Goal: Task Accomplishment & Management: Use online tool/utility

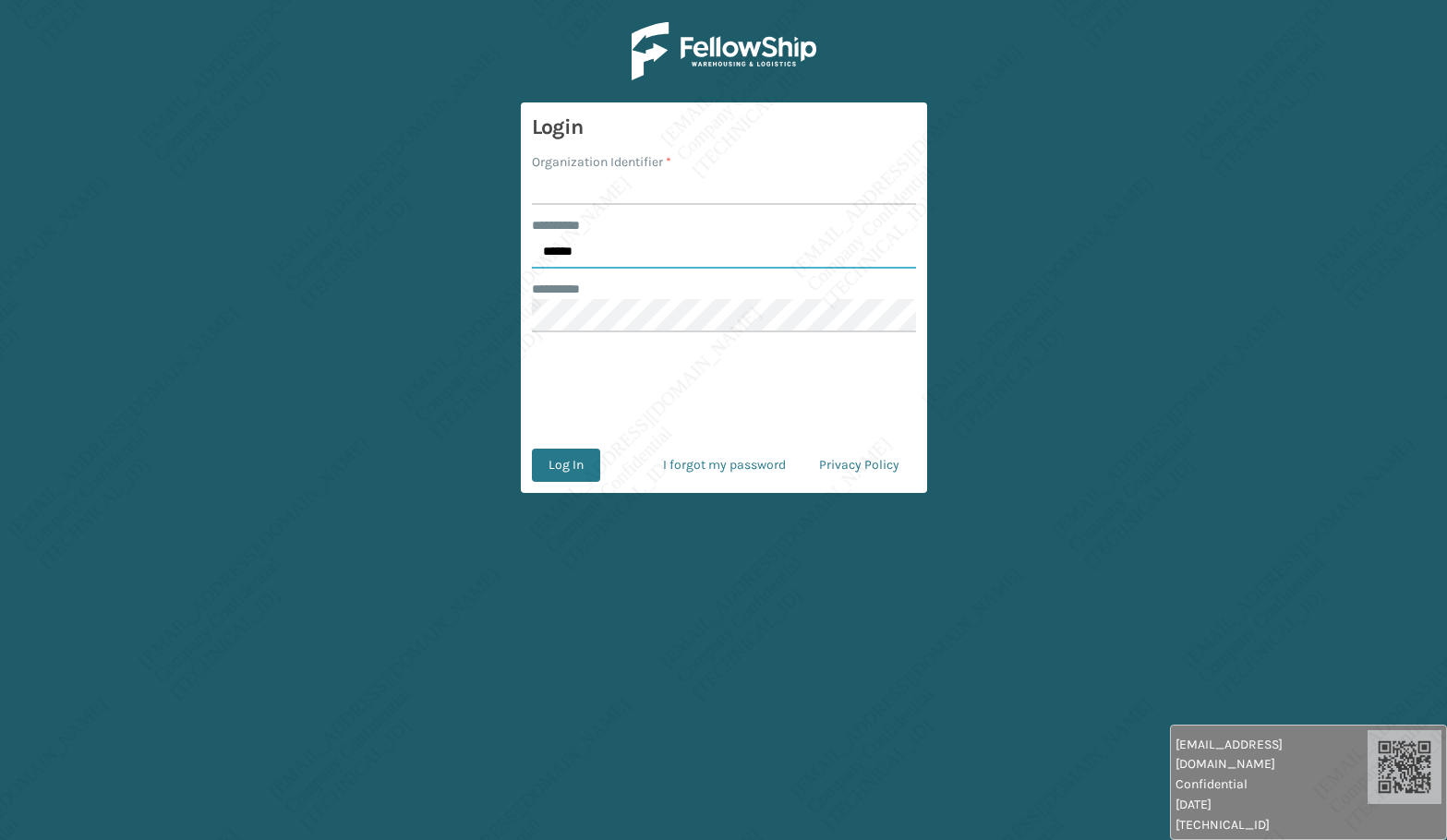
click at [612, 256] on input "******" at bounding box center [724, 252] width 384 height 33
type input "*****"
click at [584, 186] on input "Organization Identifier *" at bounding box center [724, 188] width 384 height 33
type input "[PERSON_NAME]"
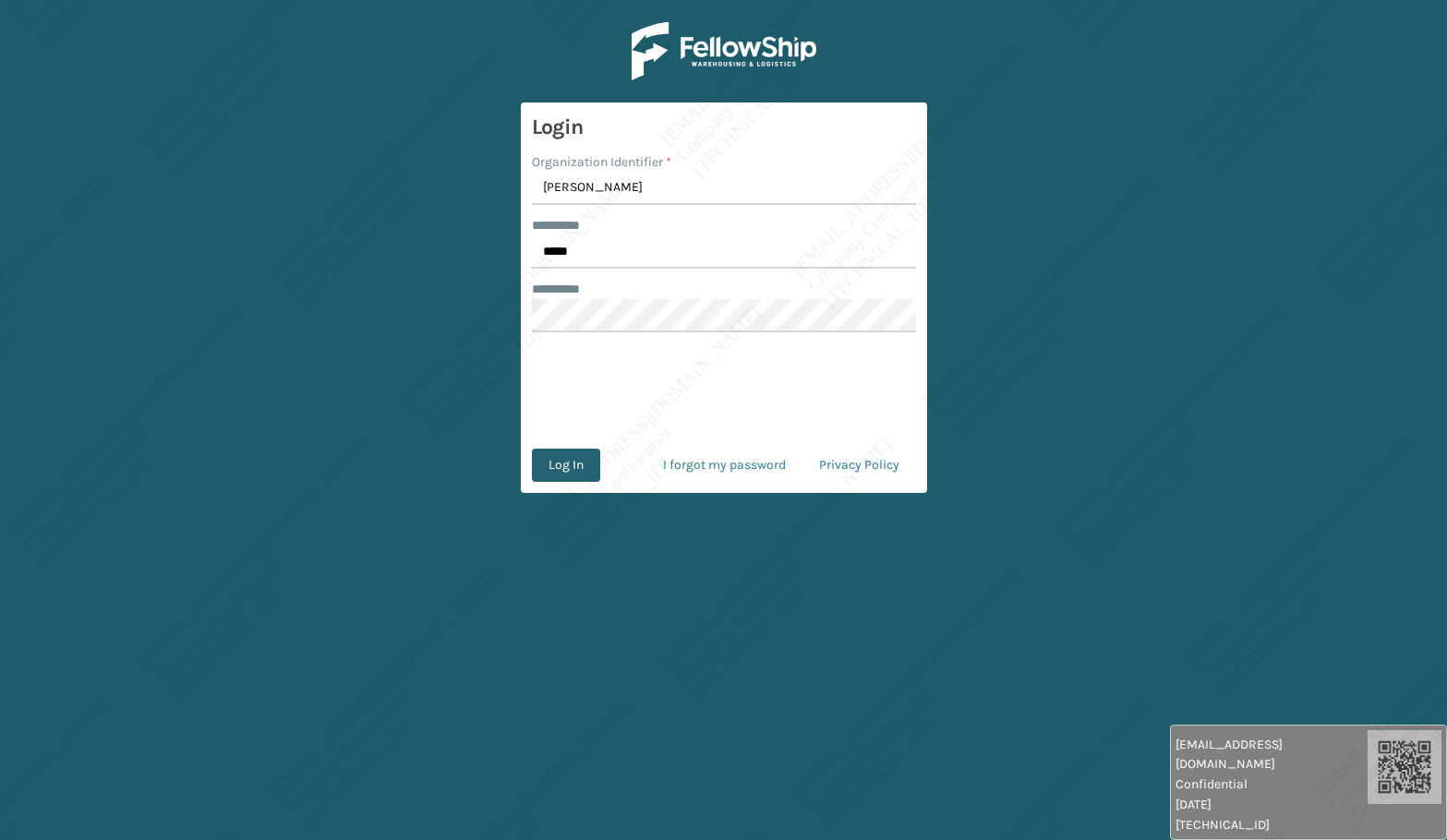
click at [550, 479] on button "Log In" at bounding box center [566, 465] width 69 height 33
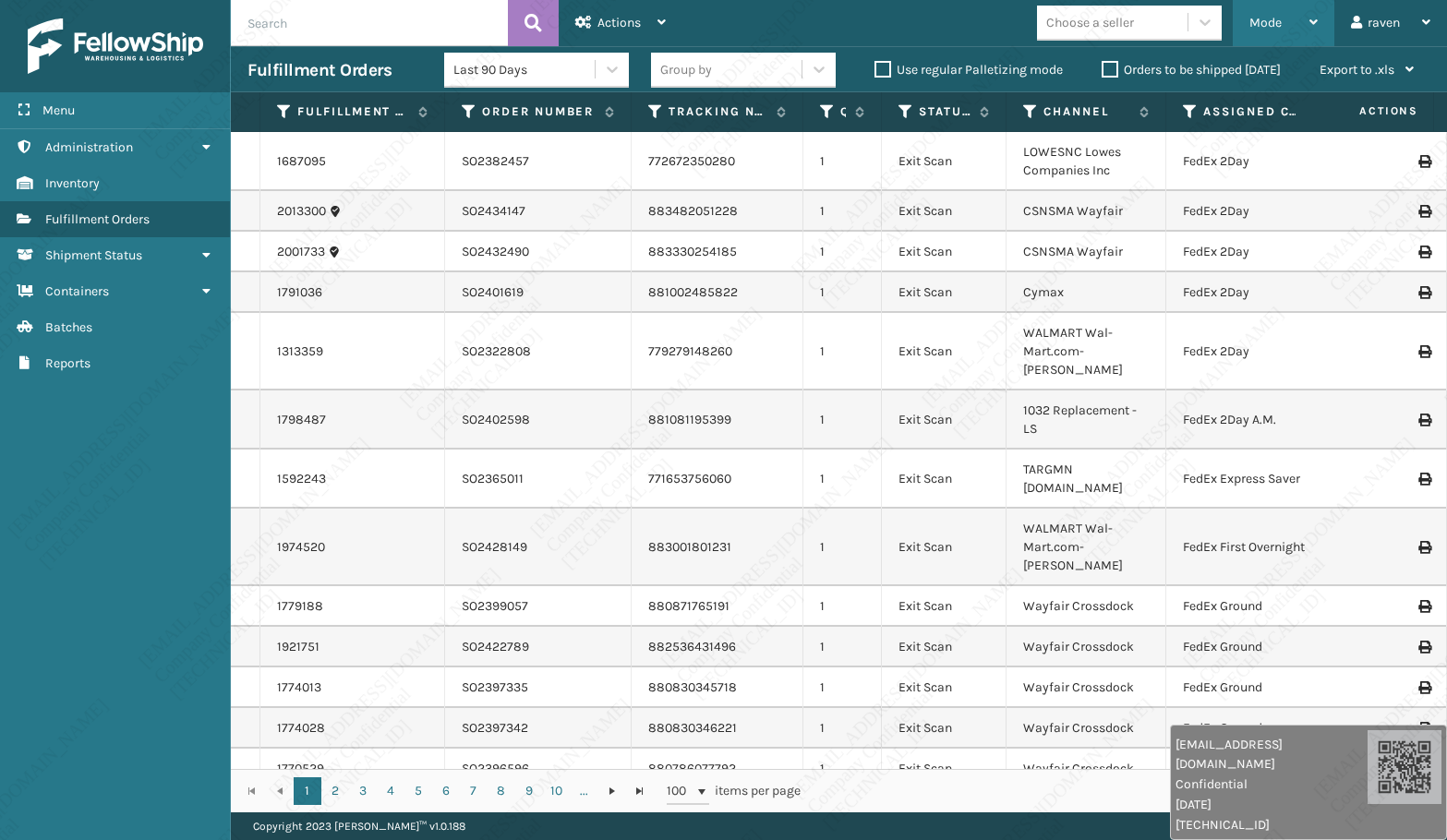
click at [1268, 32] on div "Mode" at bounding box center [1284, 23] width 69 height 46
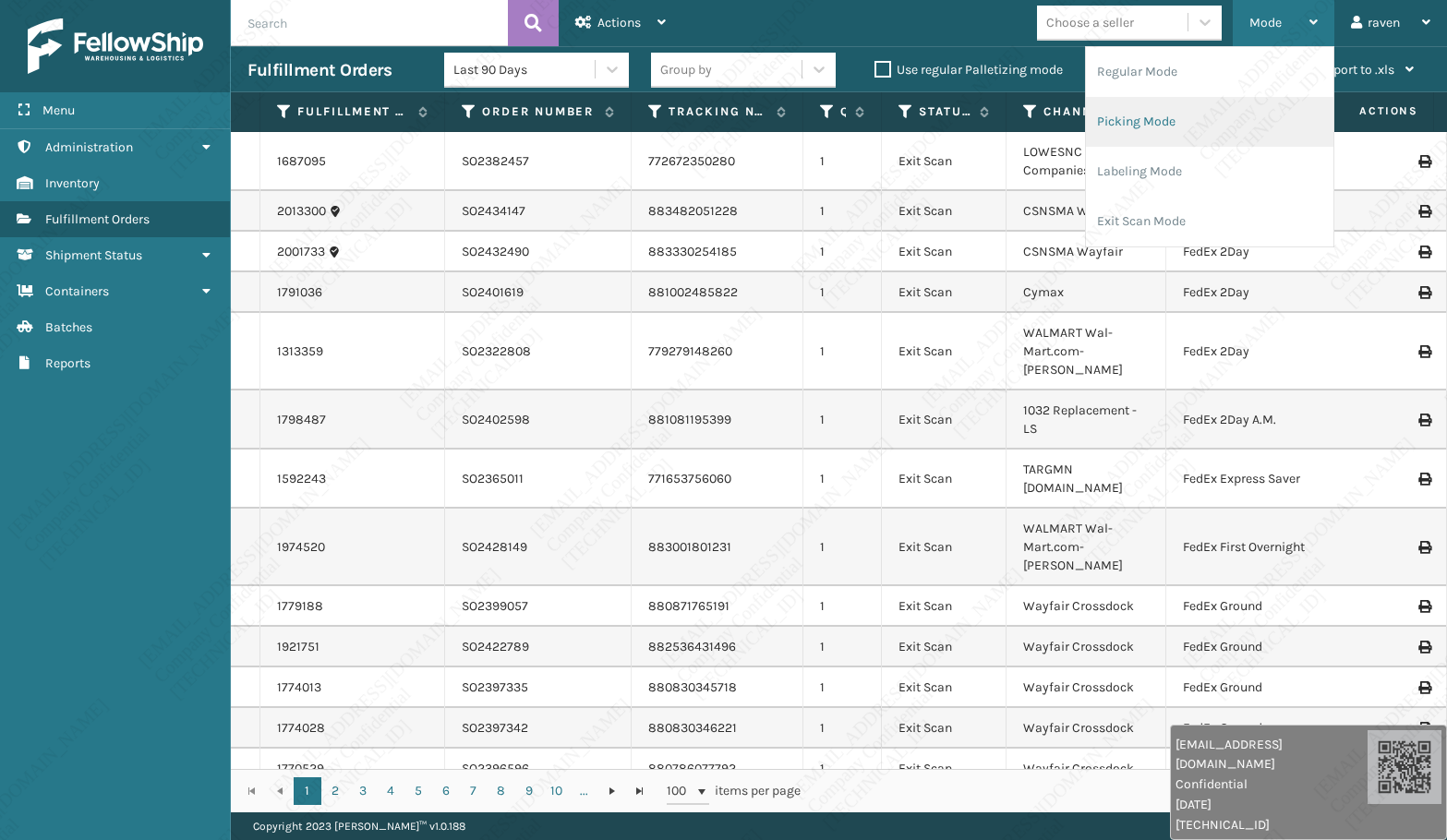
click at [1223, 117] on li "Picking Mode" at bounding box center [1210, 122] width 248 height 50
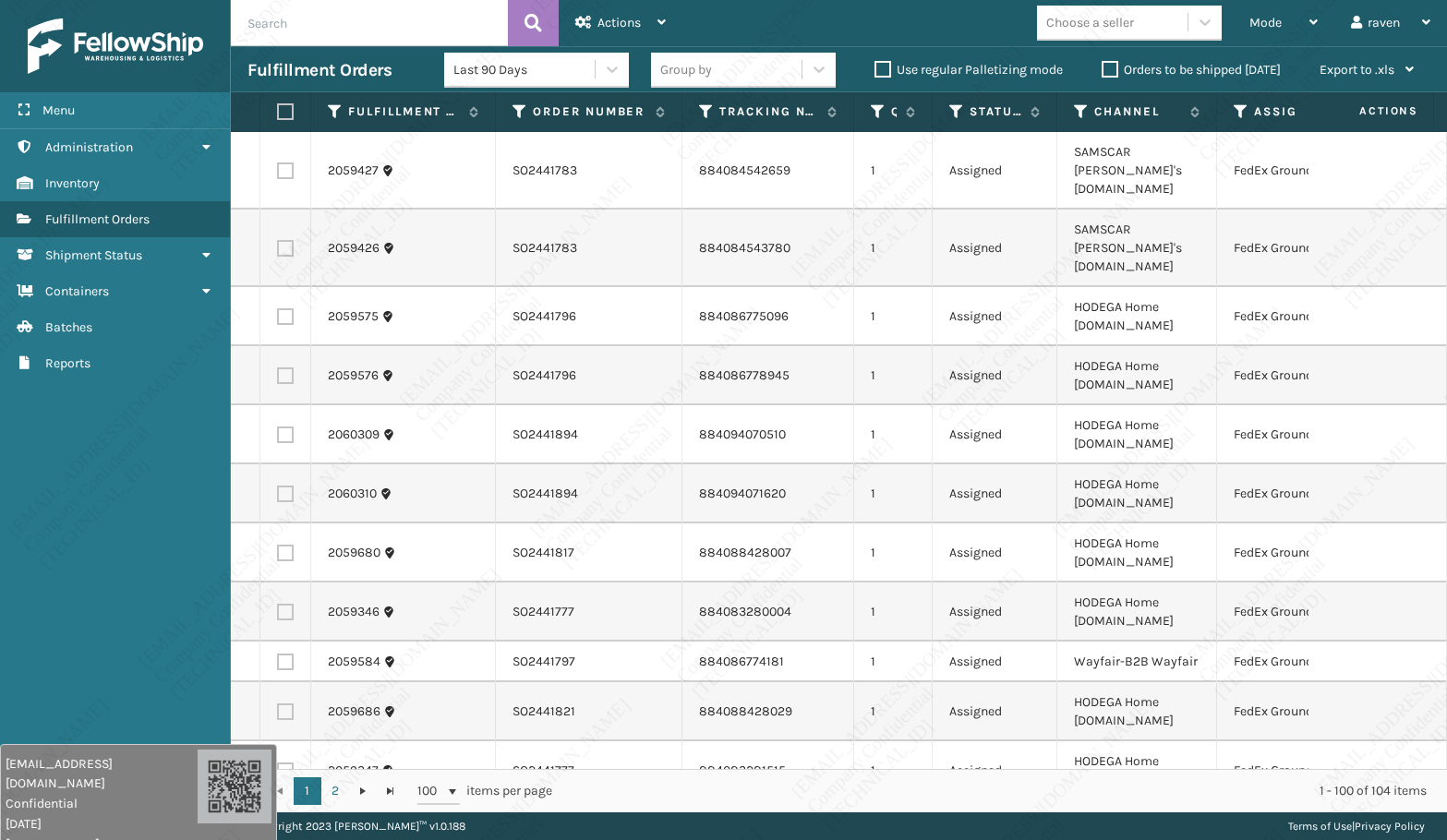
drag, startPoint x: 1088, startPoint y: 826, endPoint x: 202, endPoint y: 710, distance: 893.6
click at [152, 821] on div "[EMAIL_ADDRESS][DOMAIN_NAME] Confidential [DATE] [TECHNICAL_ID]" at bounding box center [138, 801] width 277 height 115
click at [149, 543] on div "Menu Administration Inventory Fulfillment Orders Shipment Status Containers Bat…" at bounding box center [115, 420] width 231 height 840
click at [1236, 109] on icon at bounding box center [1241, 112] width 15 height 17
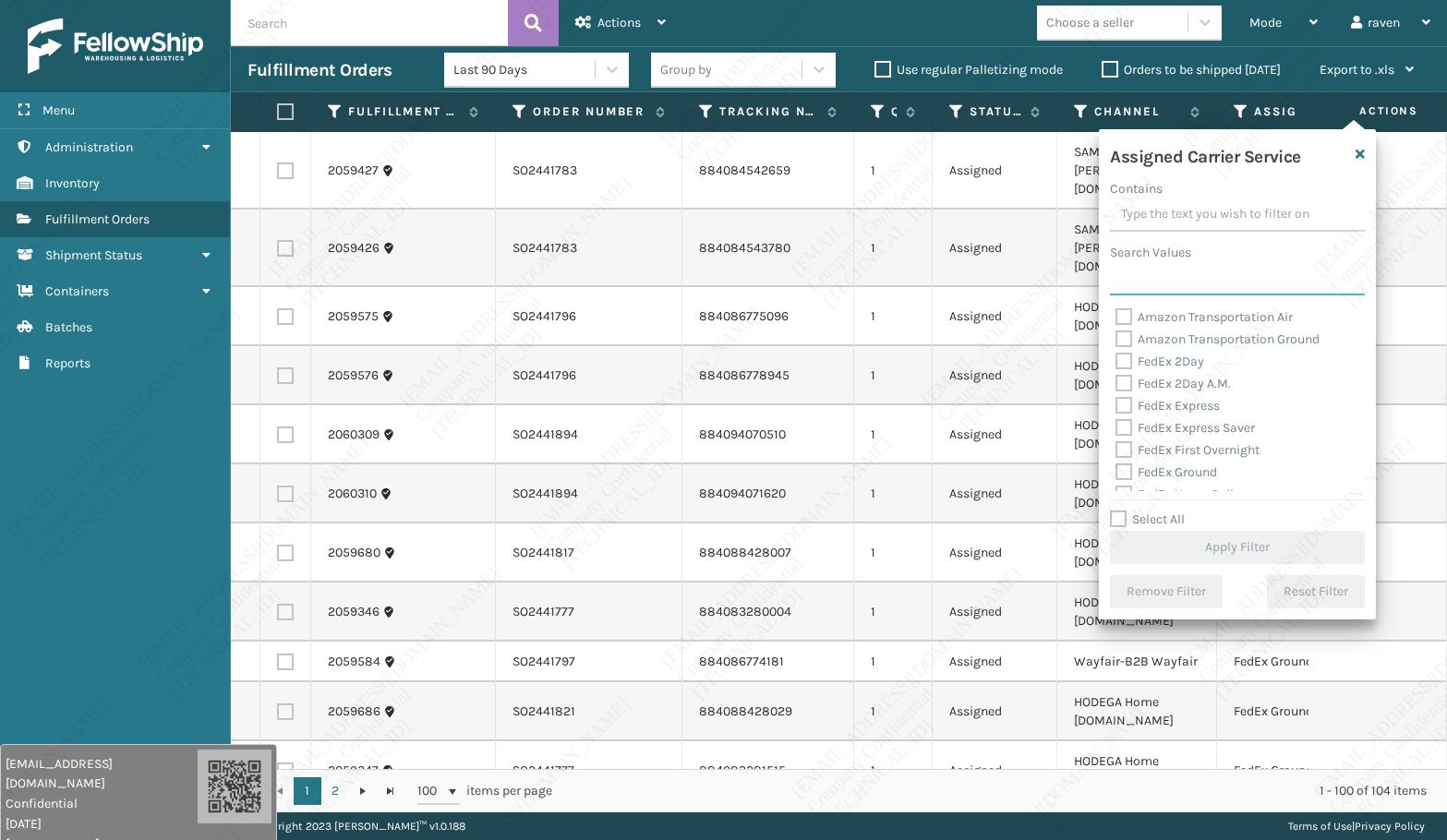
click at [1158, 263] on input "Search Values" at bounding box center [1237, 279] width 255 height 33
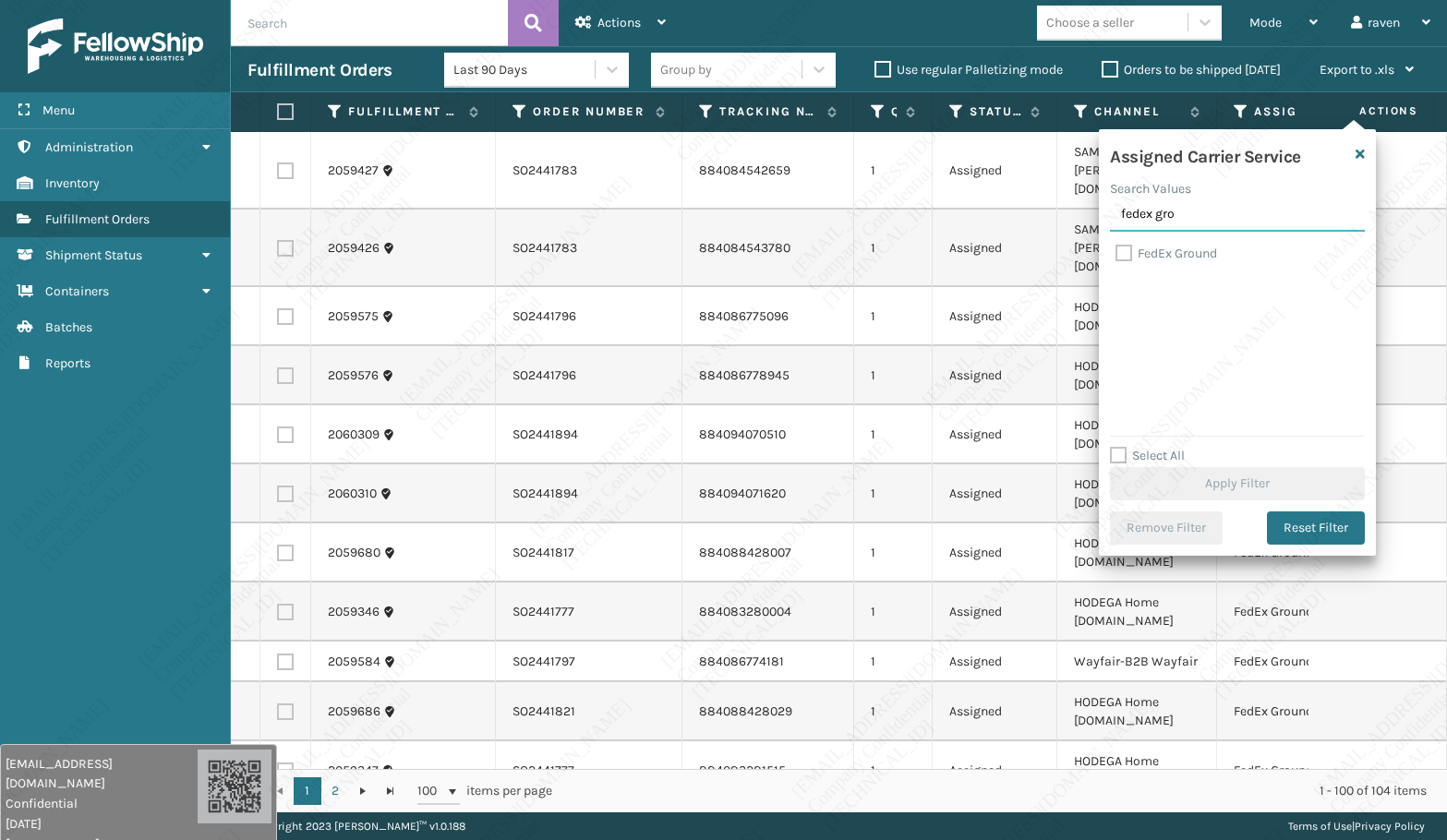
type input "fedex gro"
click at [1169, 255] on label "FedEx Ground" at bounding box center [1167, 253] width 102 height 16
click at [1117, 255] on input "FedEx Ground" at bounding box center [1116, 248] width 1 height 12
checkbox input "true"
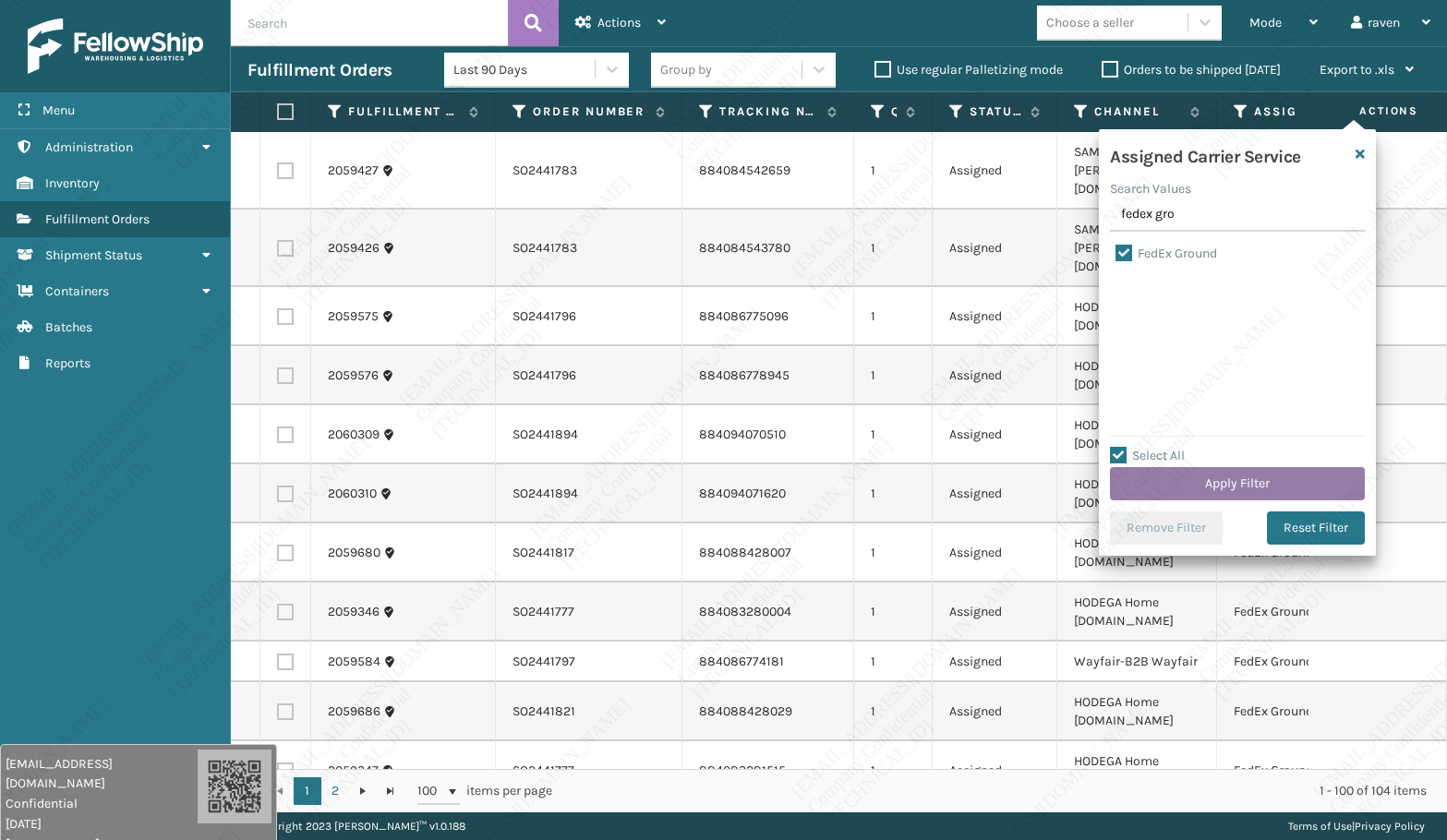
click at [1226, 475] on button "Apply Filter" at bounding box center [1237, 484] width 255 height 33
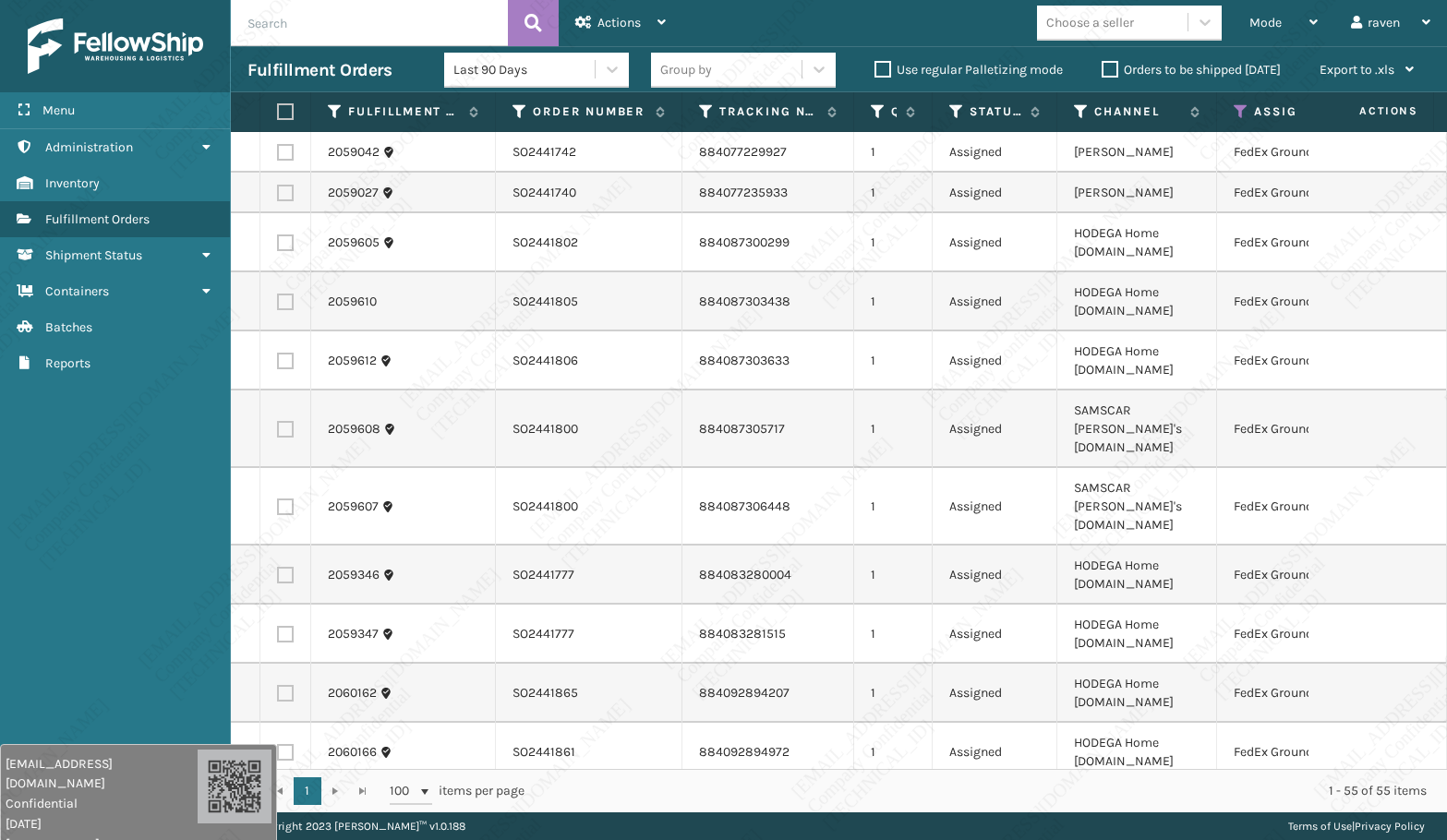
click at [280, 110] on label at bounding box center [283, 112] width 11 height 17
click at [278, 110] on input "checkbox" at bounding box center [277, 112] width 1 height 12
checkbox input "true"
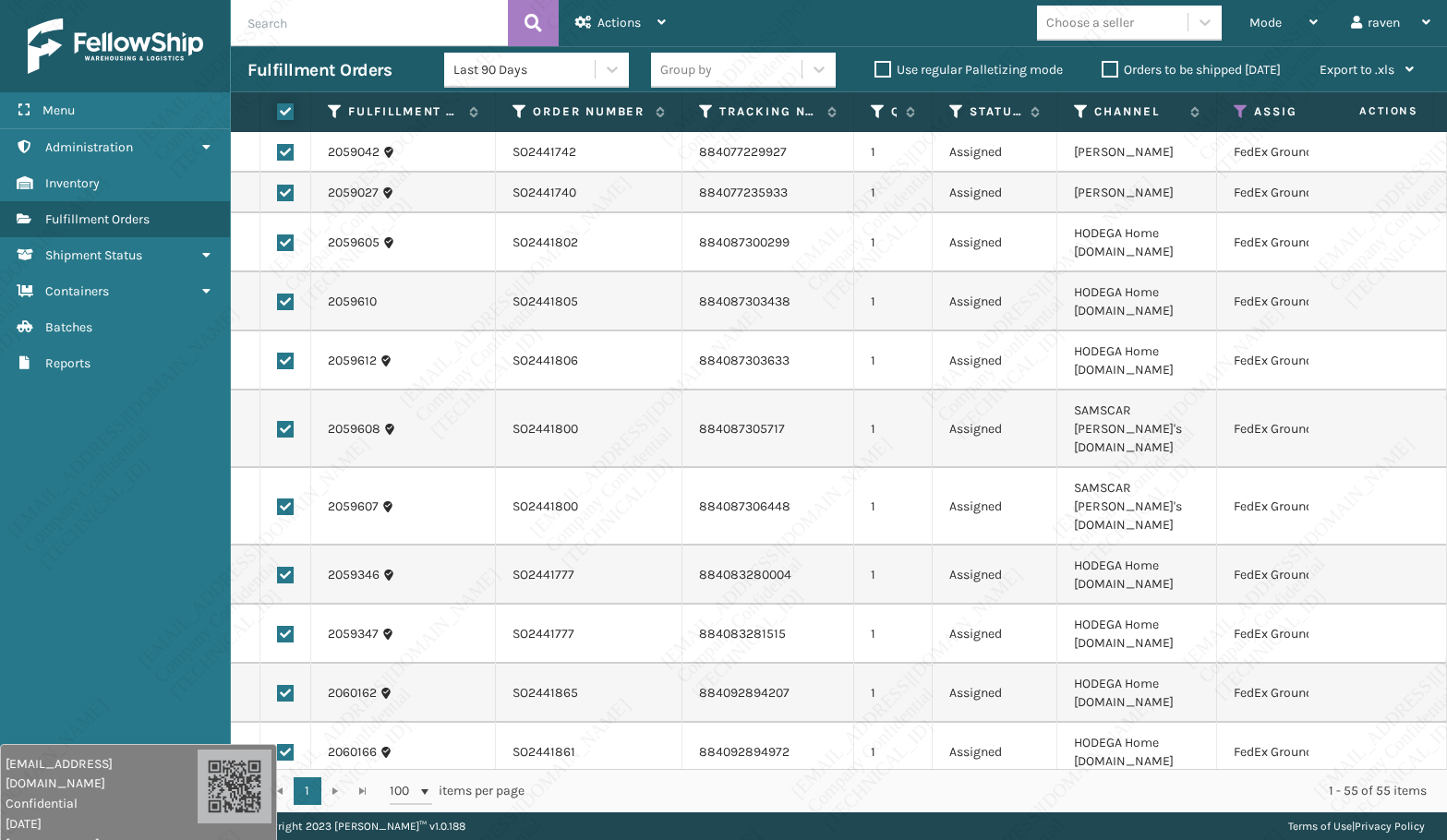
checkbox input "true"
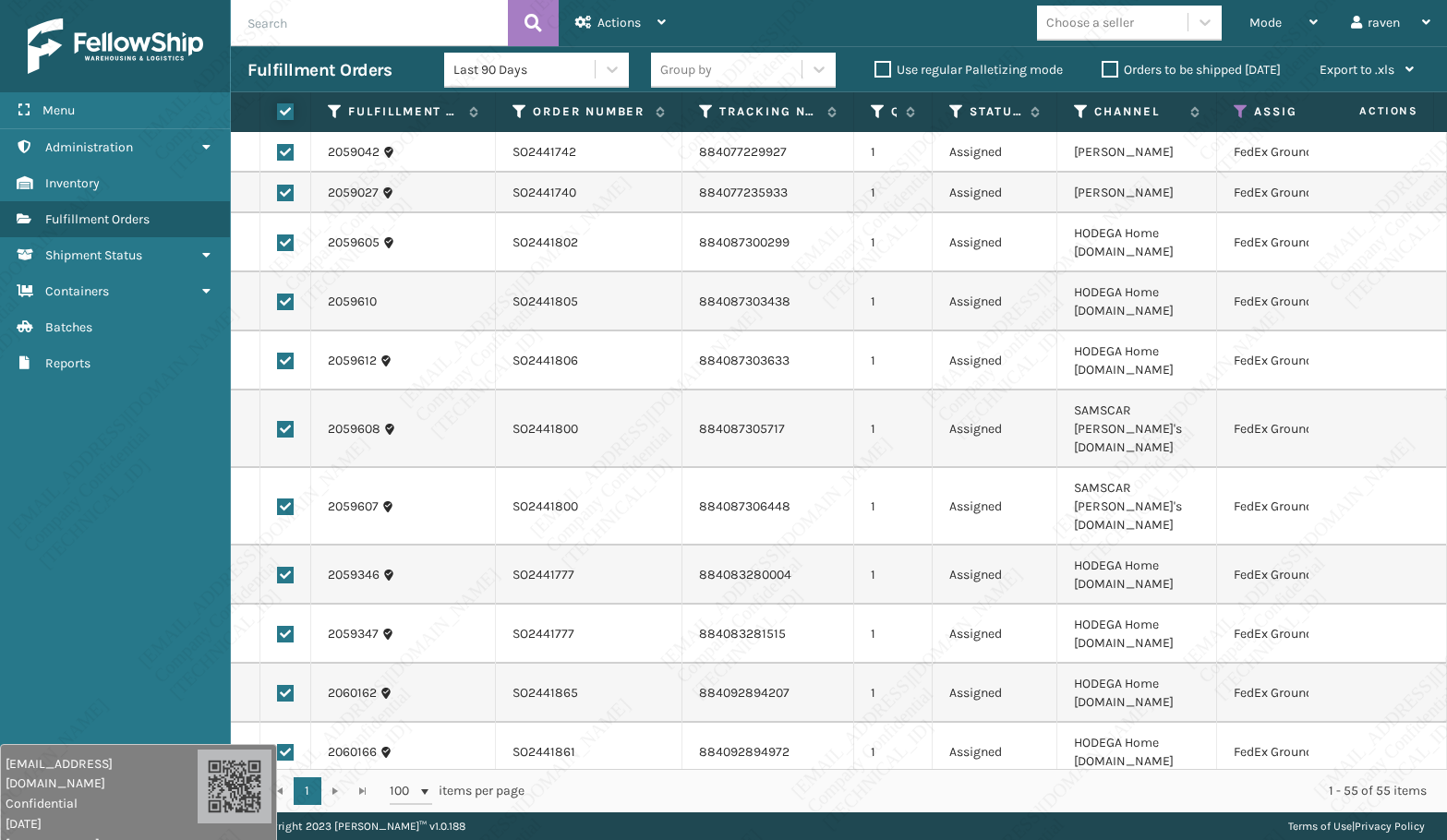
checkbox input "true"
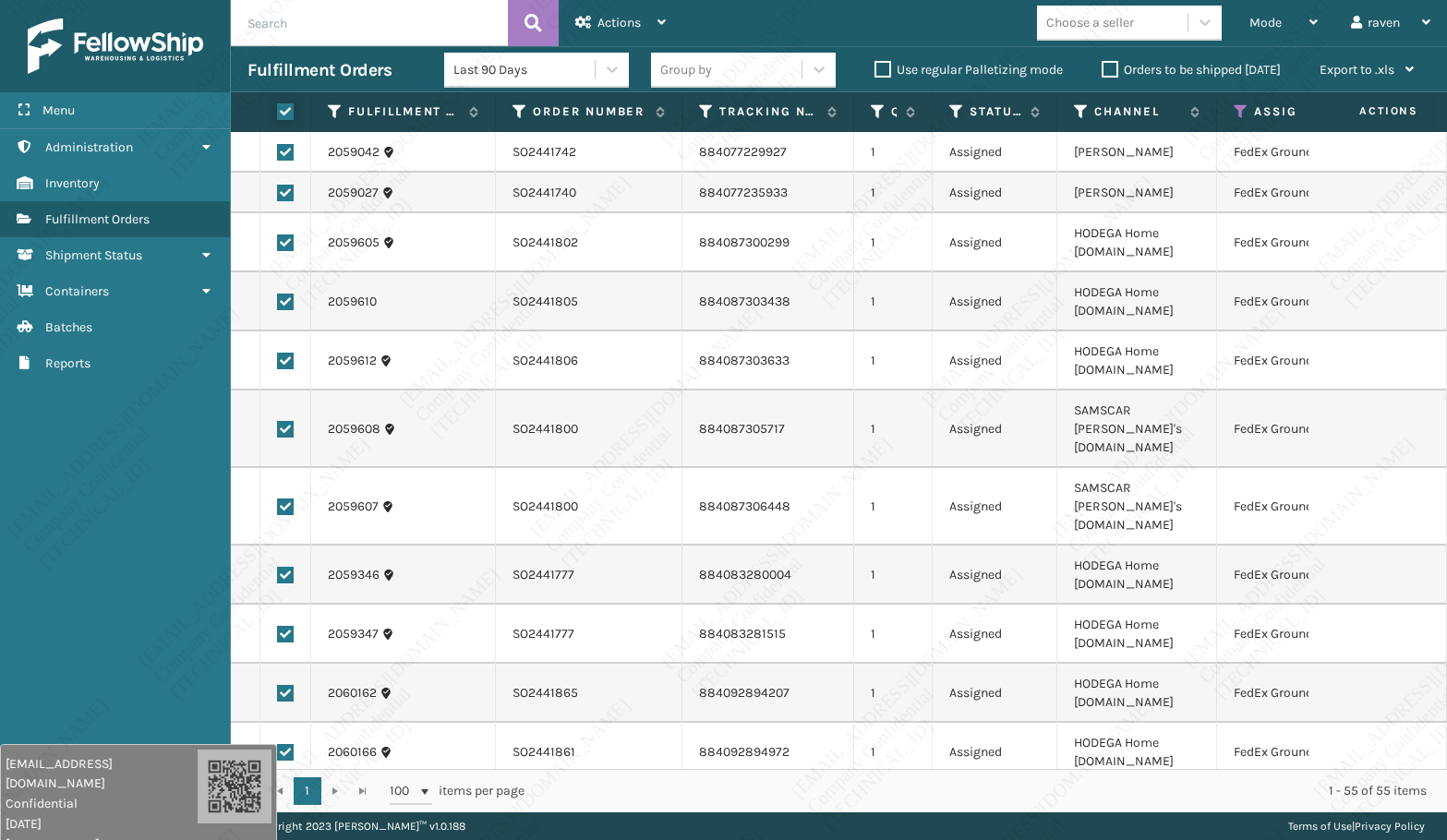
checkbox input "true"
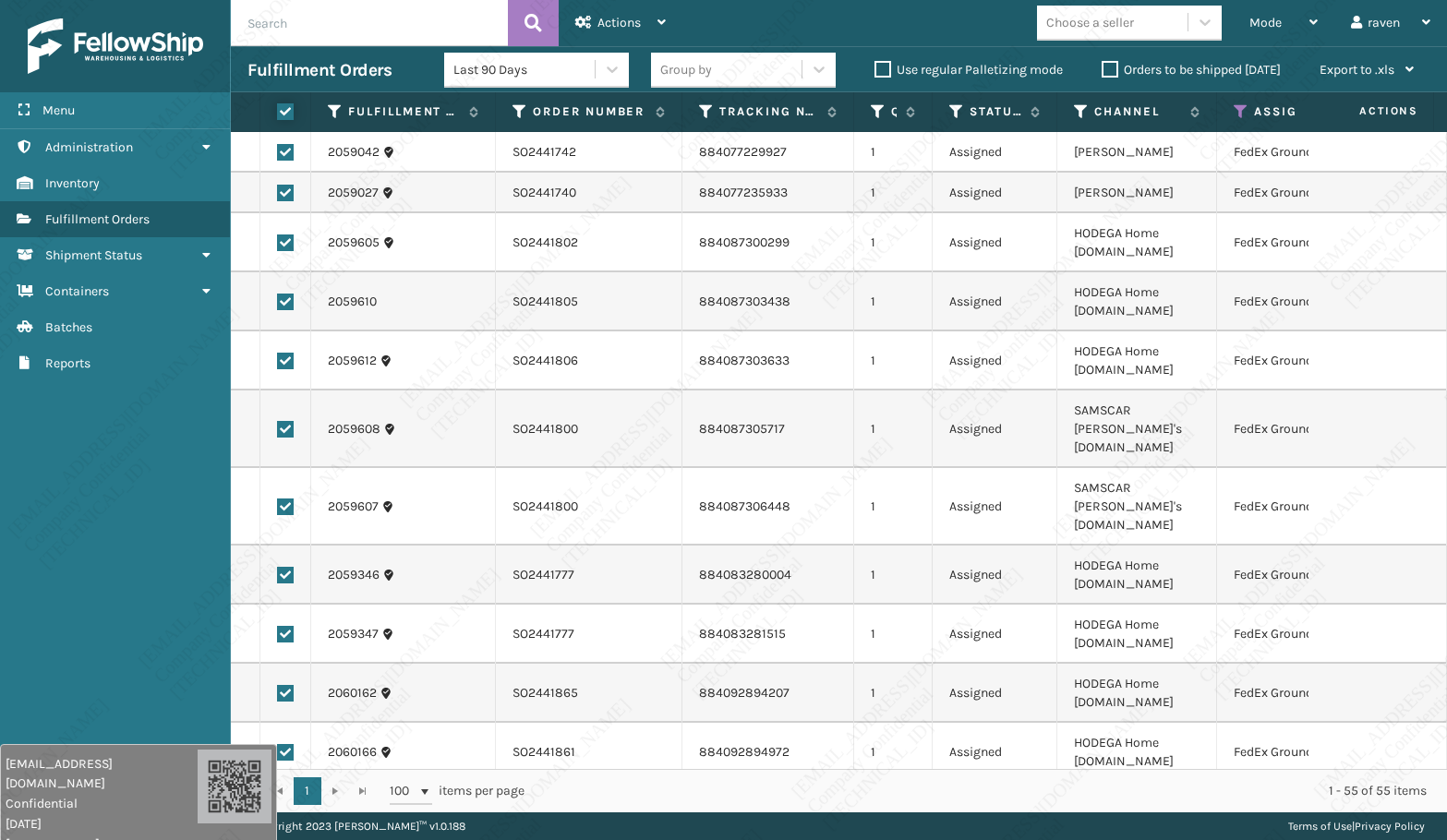
checkbox input "true"
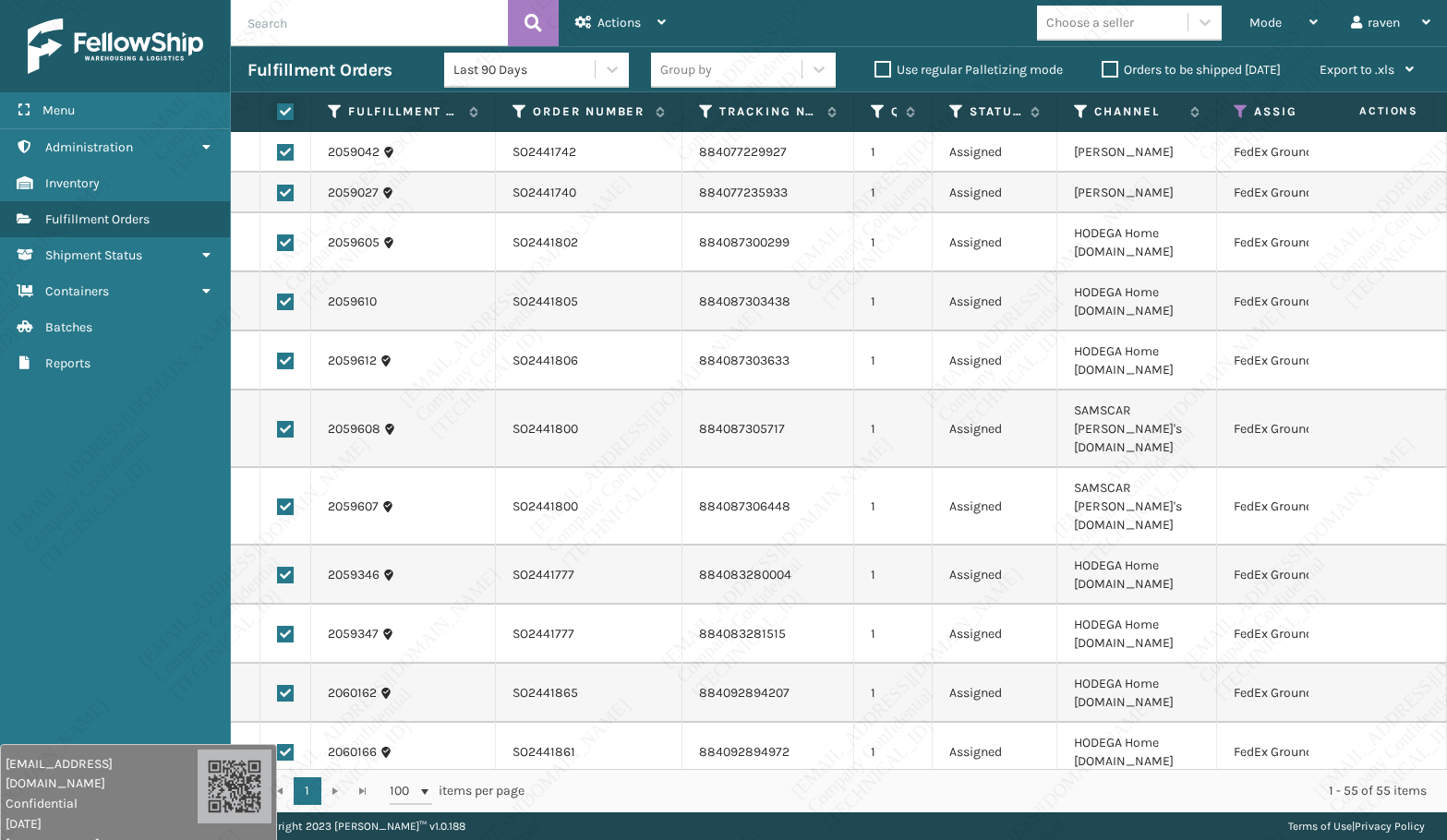
checkbox input "true"
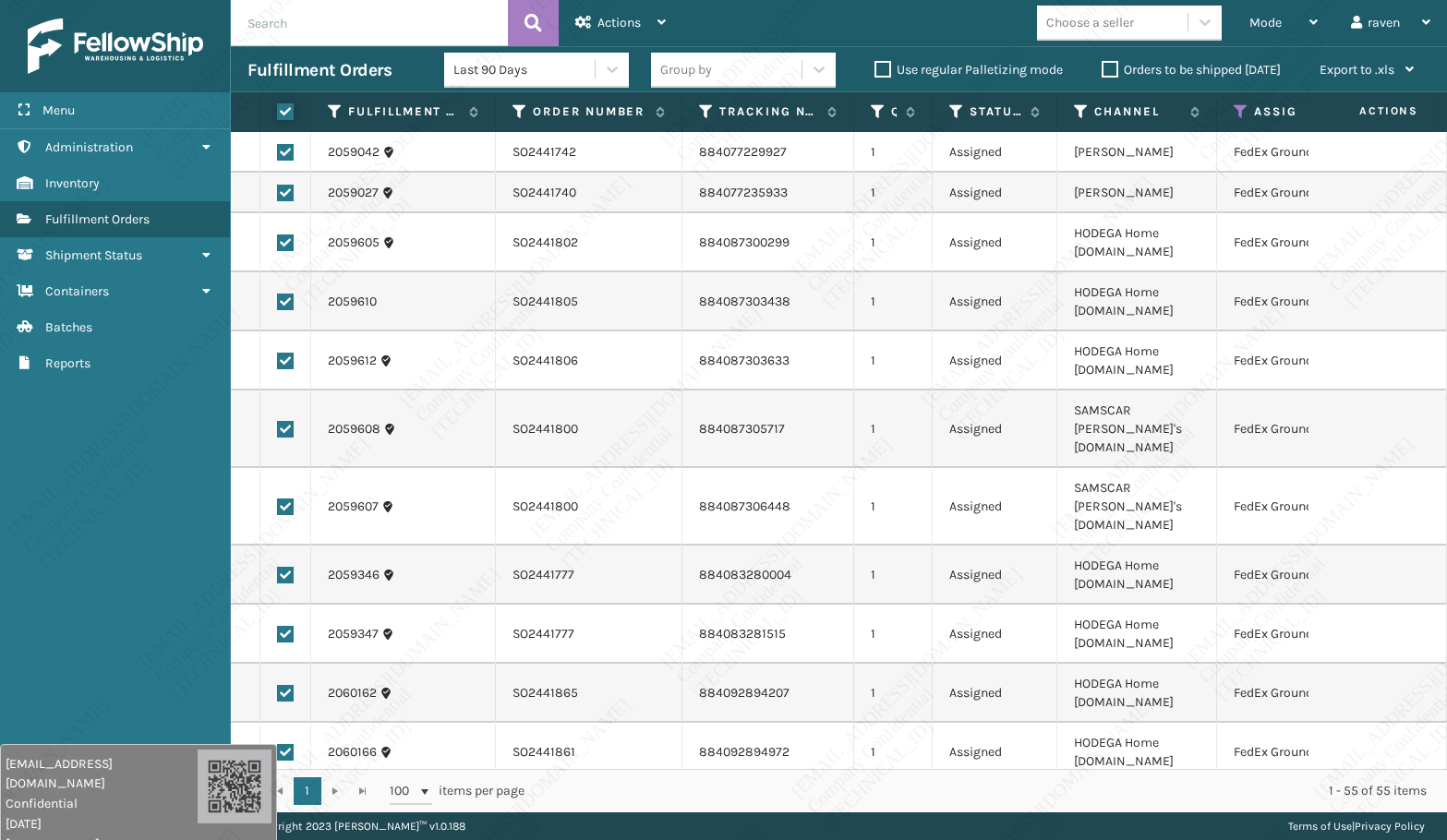
checkbox input "true"
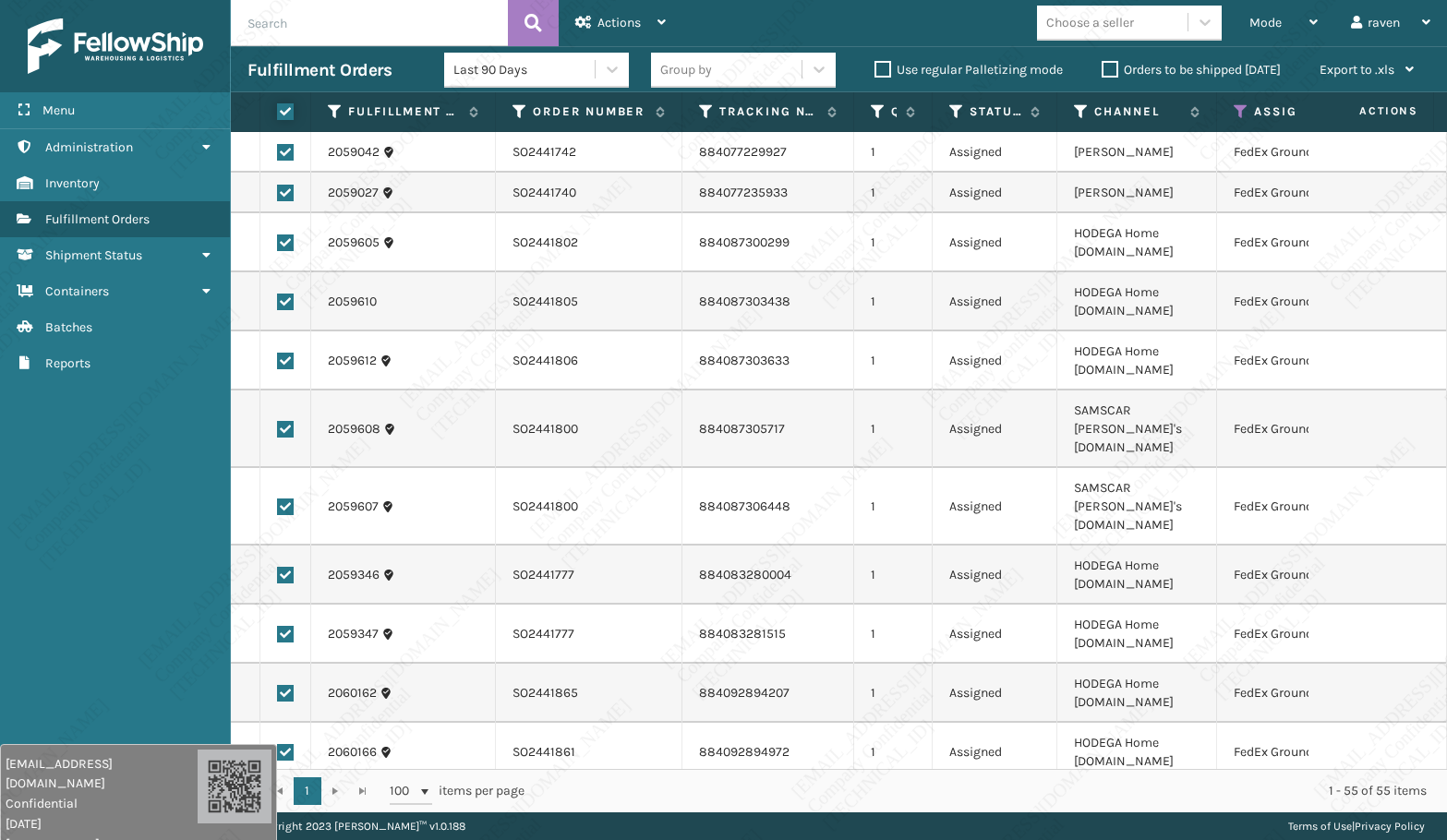
checkbox input "true"
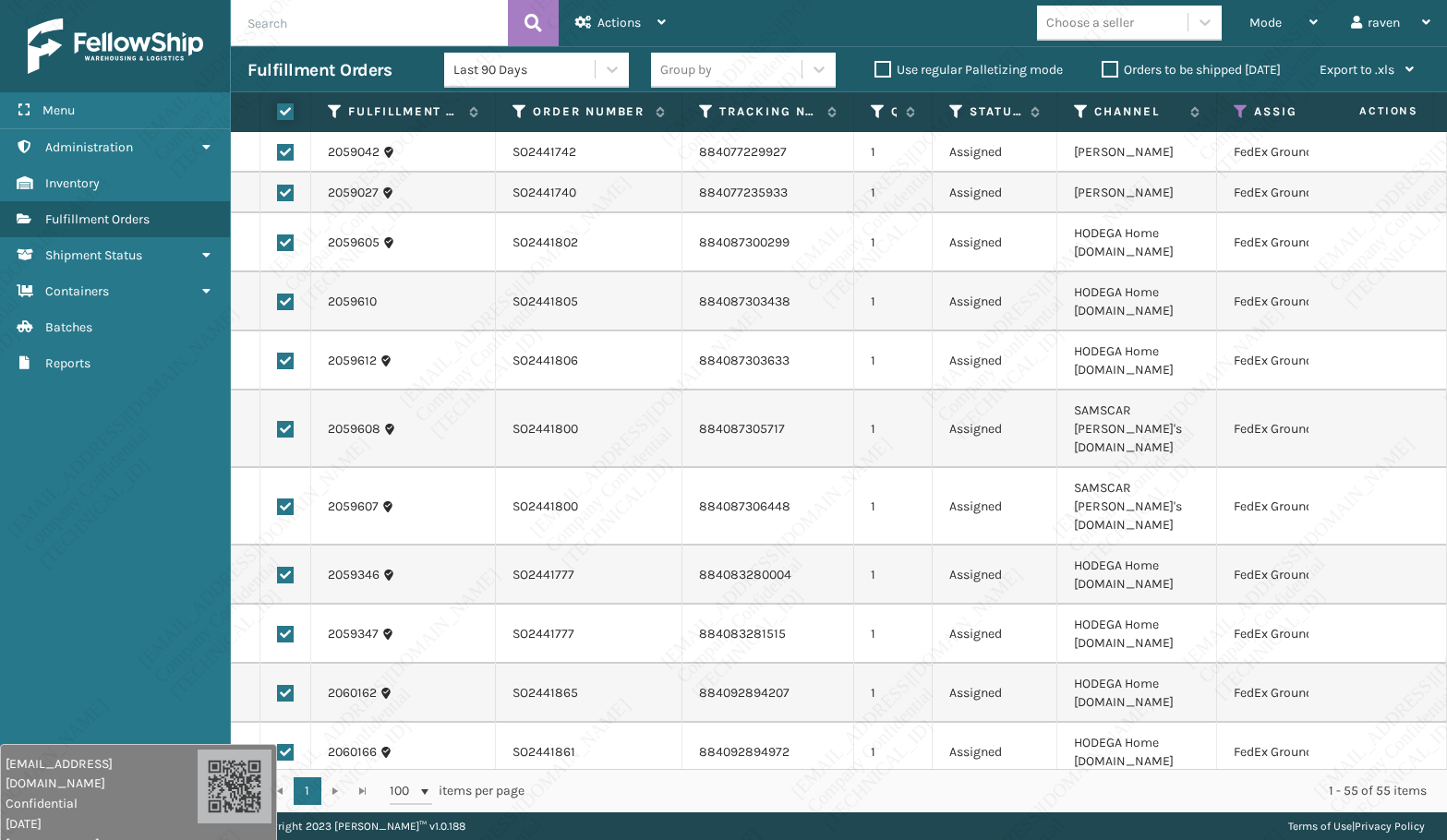
checkbox input "true"
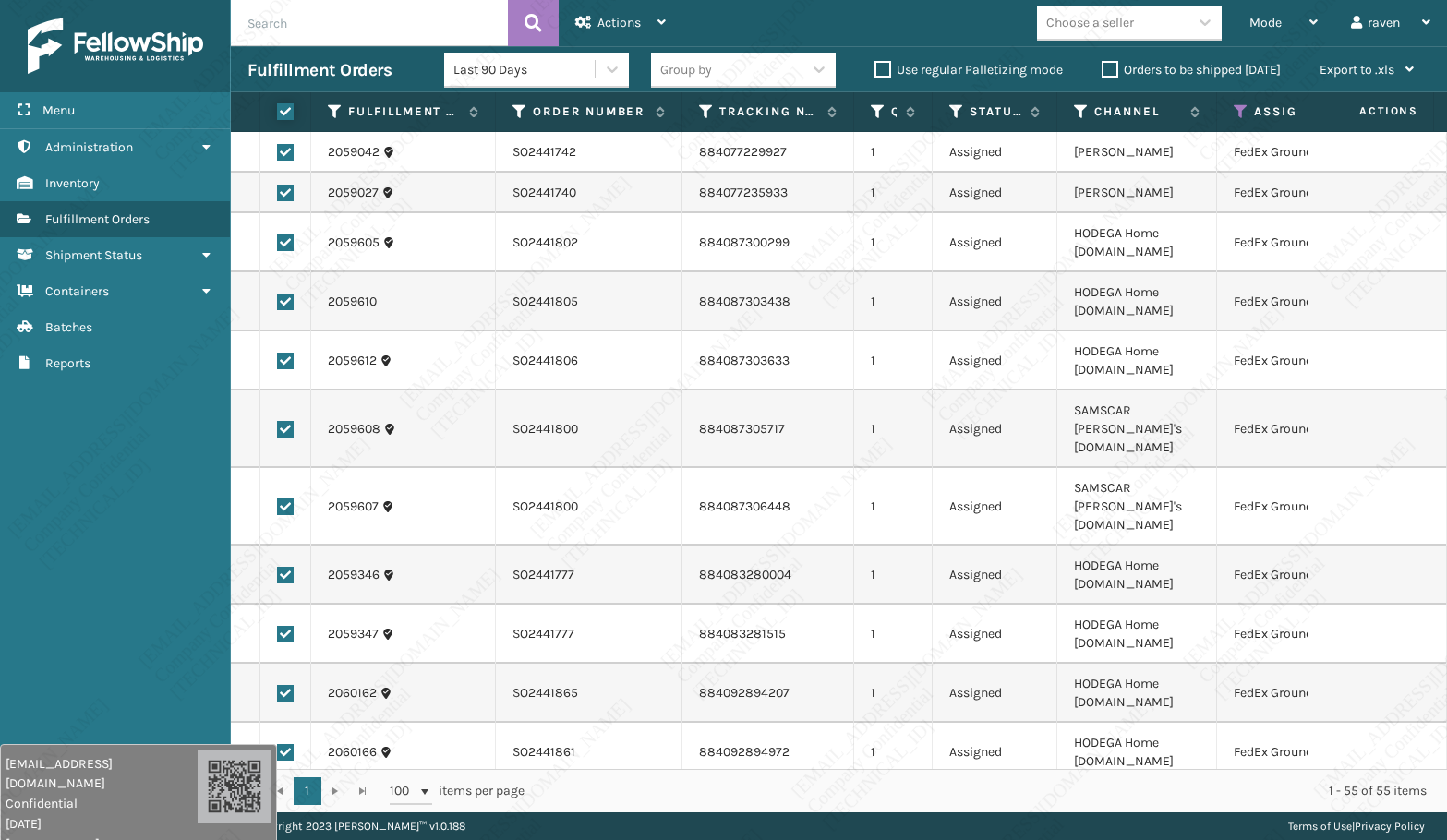
checkbox input "true"
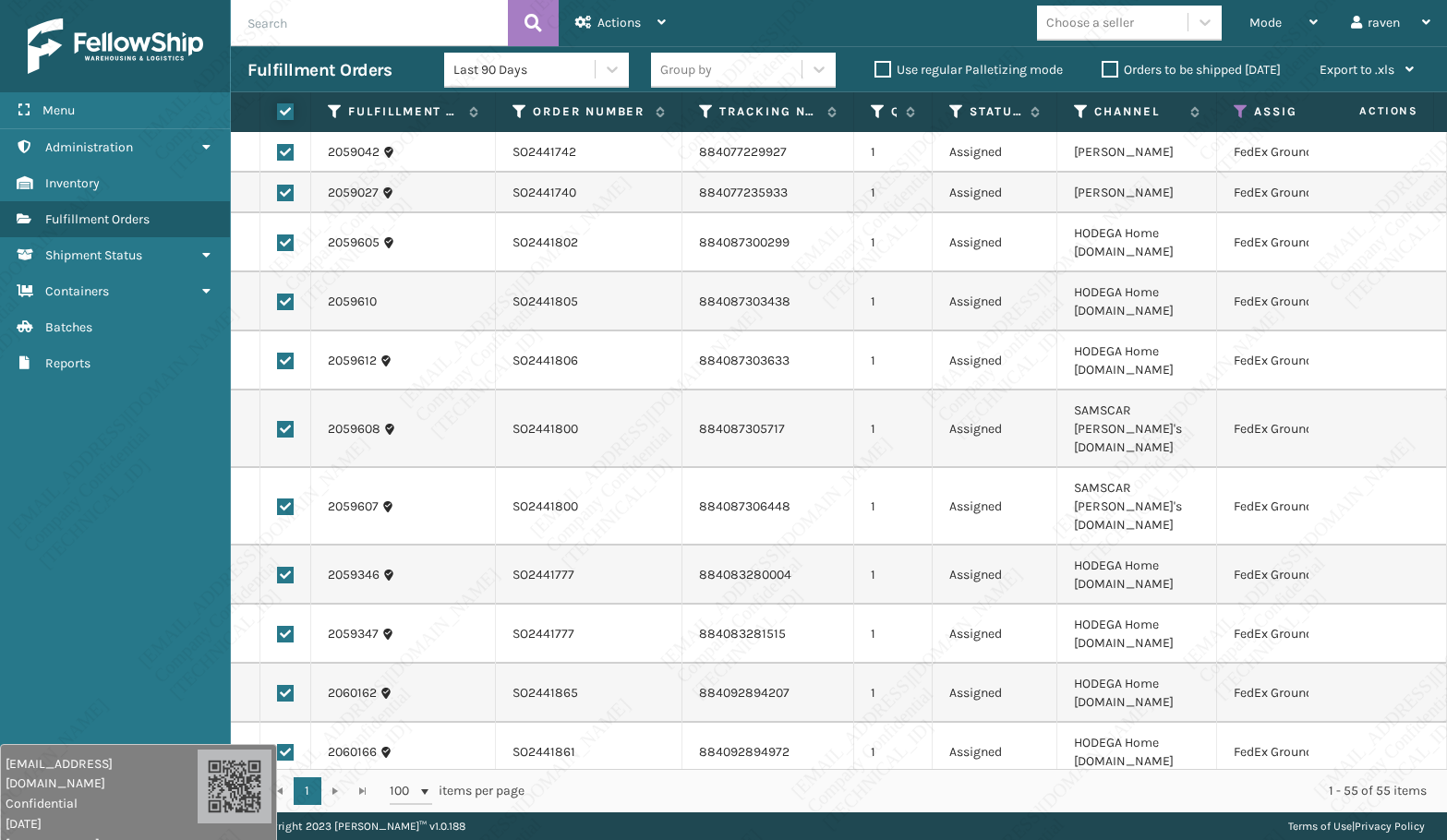
checkbox input "true"
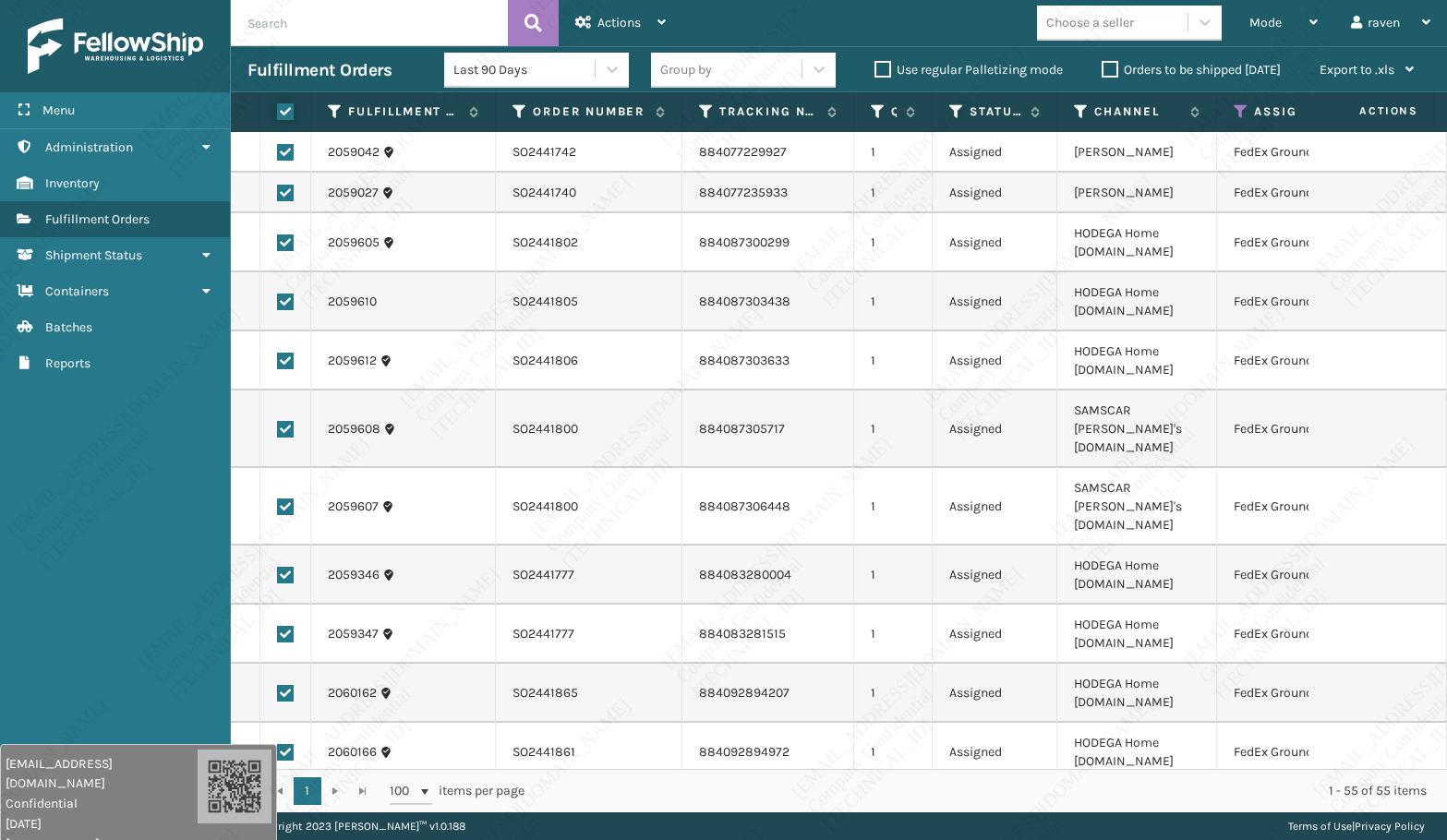
checkbox input "true"
click at [609, 13] on div "Actions" at bounding box center [621, 23] width 91 height 46
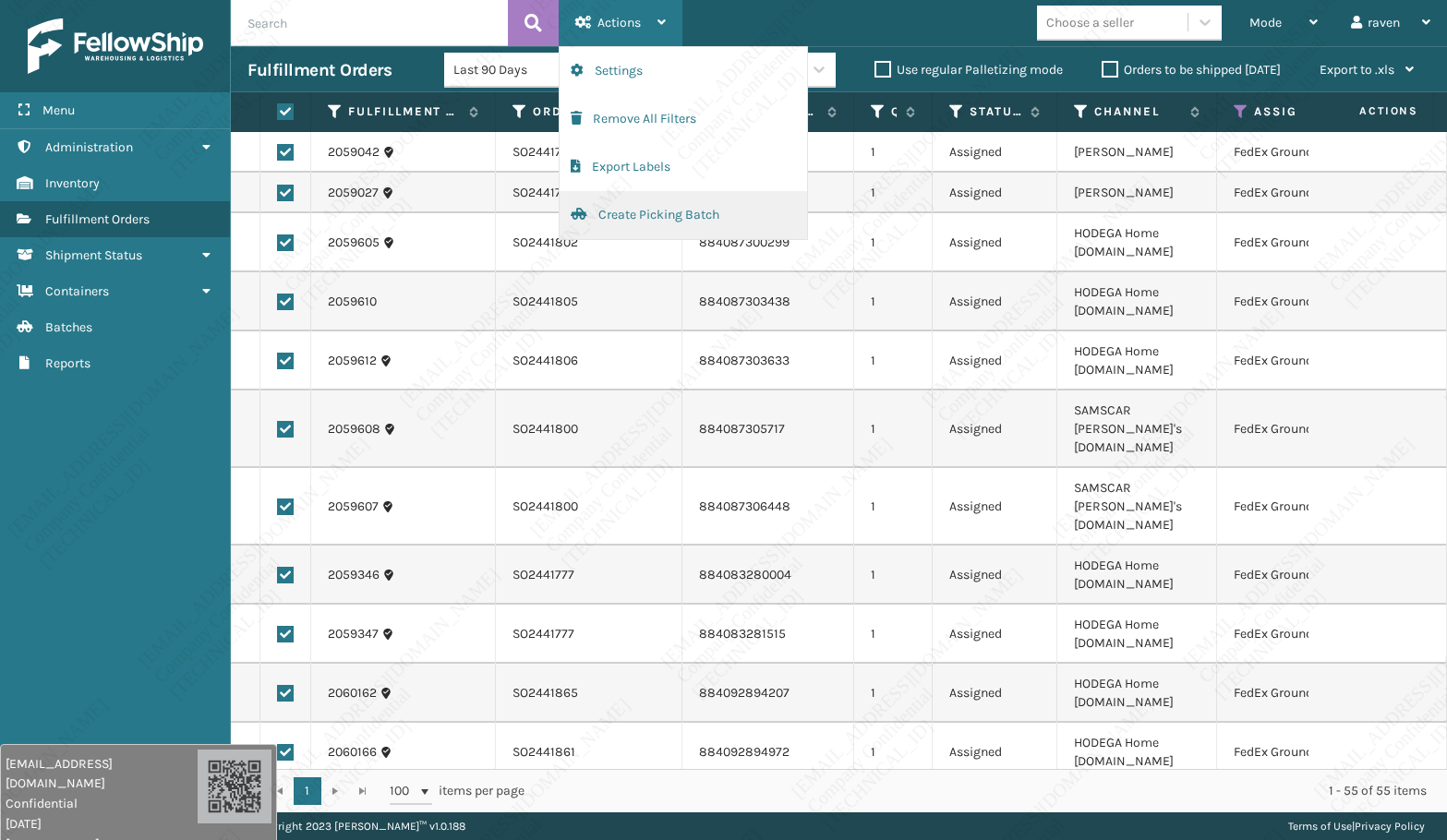
click at [607, 220] on button "Create Picking Batch" at bounding box center [683, 215] width 248 height 48
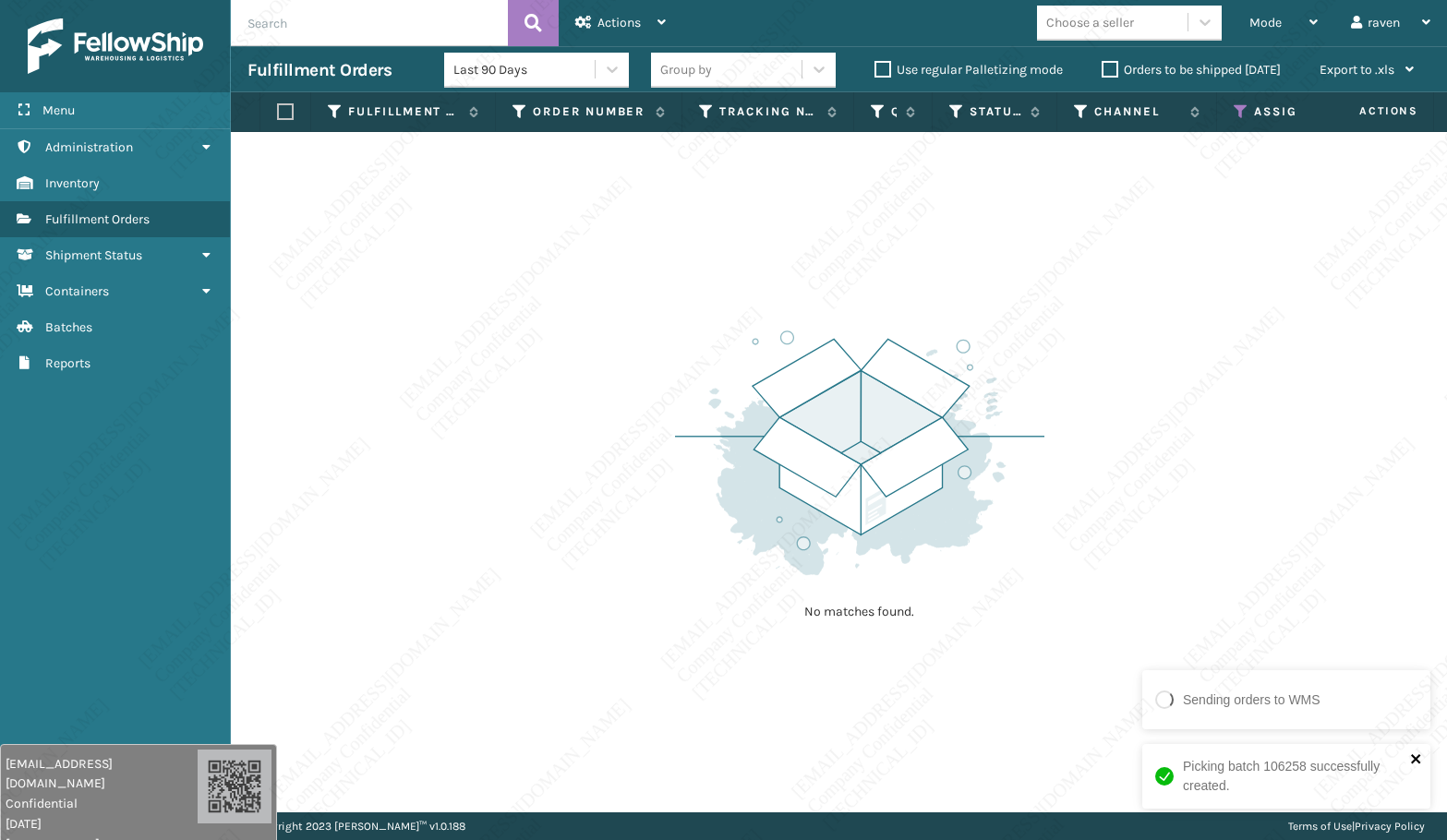
click at [1414, 759] on icon "close" at bounding box center [1415, 758] width 9 height 9
click at [1246, 108] on icon at bounding box center [1241, 112] width 15 height 17
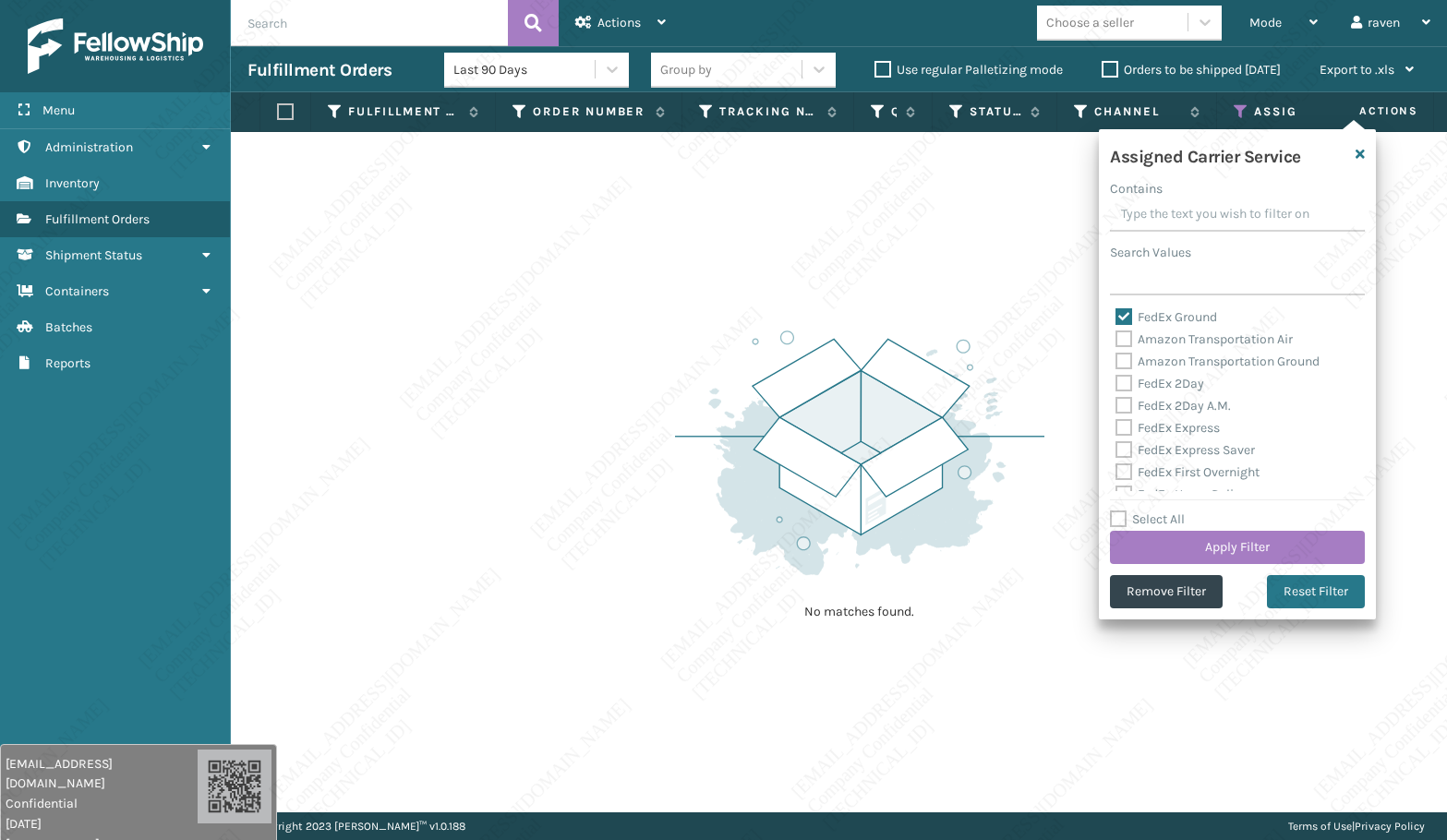
drag, startPoint x: 1181, startPoint y: 317, endPoint x: 1175, endPoint y: 292, distance: 25.7
click at [1181, 316] on label "FedEx Ground" at bounding box center [1167, 317] width 102 height 16
click at [1117, 316] on input "FedEx Ground" at bounding box center [1116, 312] width 1 height 12
checkbox input "false"
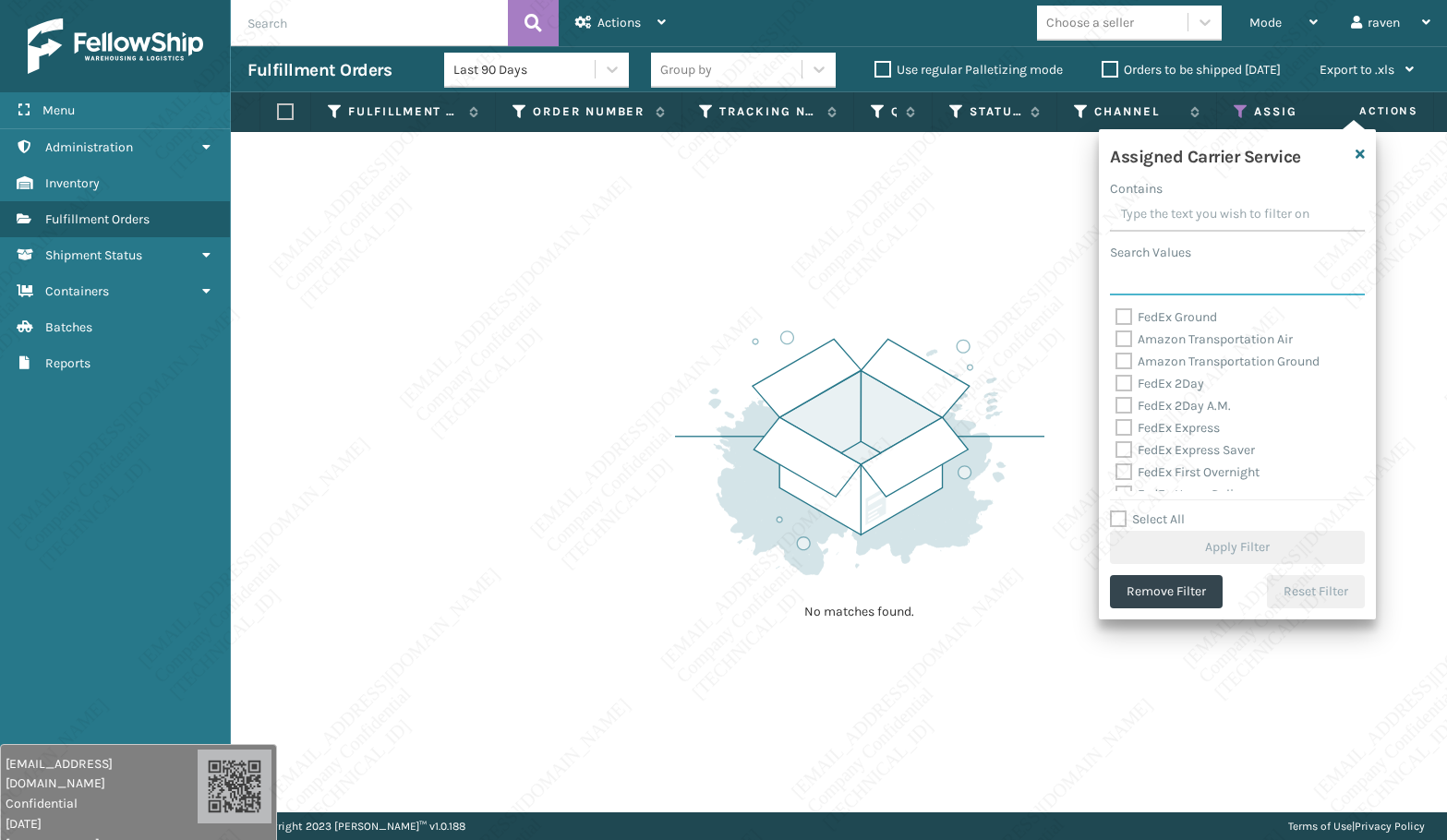
click at [1172, 282] on input "Search Values" at bounding box center [1237, 279] width 255 height 33
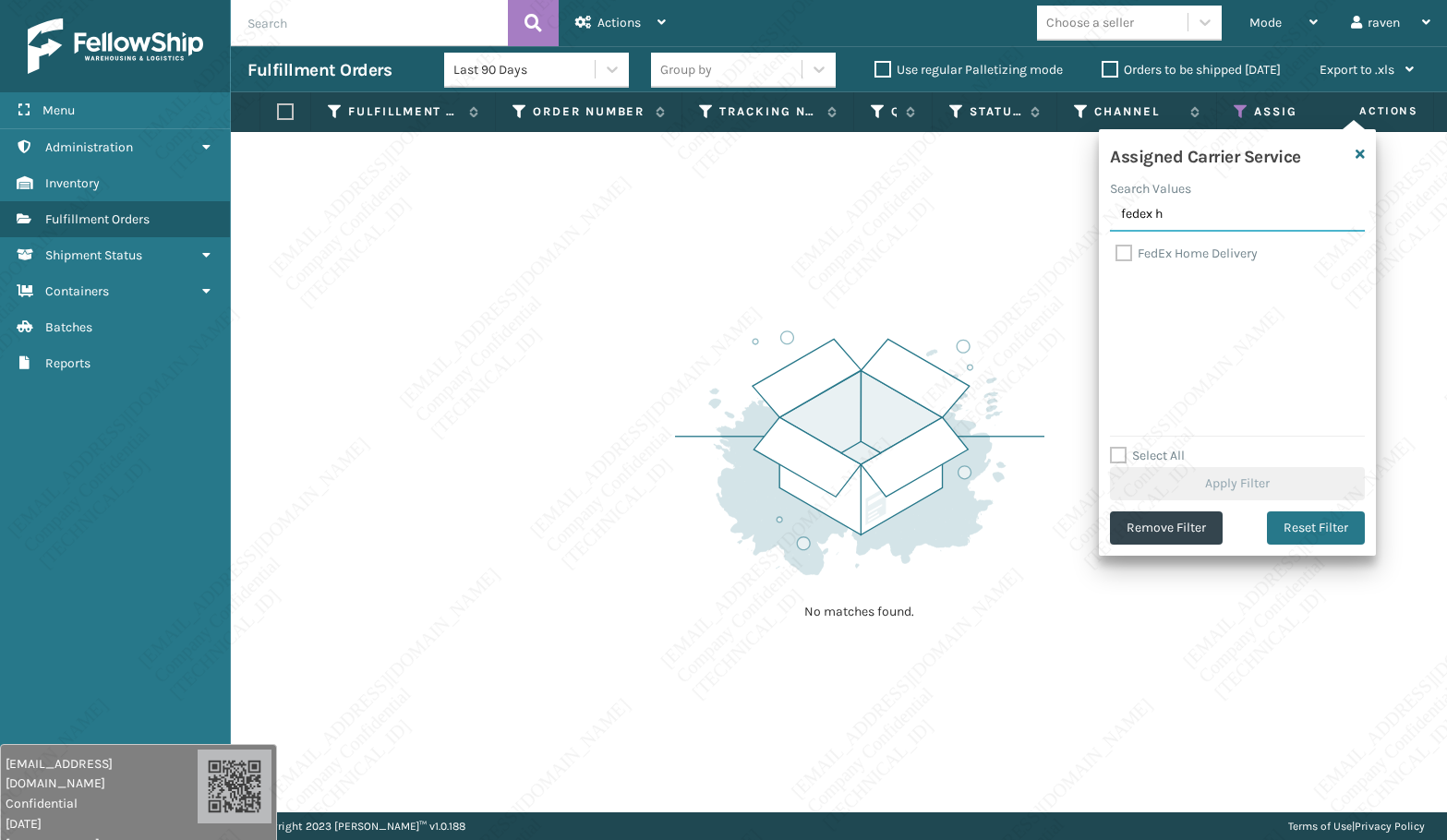
type input "fedex h"
click at [1166, 255] on label "FedEx Home Delivery" at bounding box center [1186, 253] width 142 height 16
click at [1117, 255] on input "FedEx Home Delivery" at bounding box center [1116, 248] width 1 height 12
checkbox input "true"
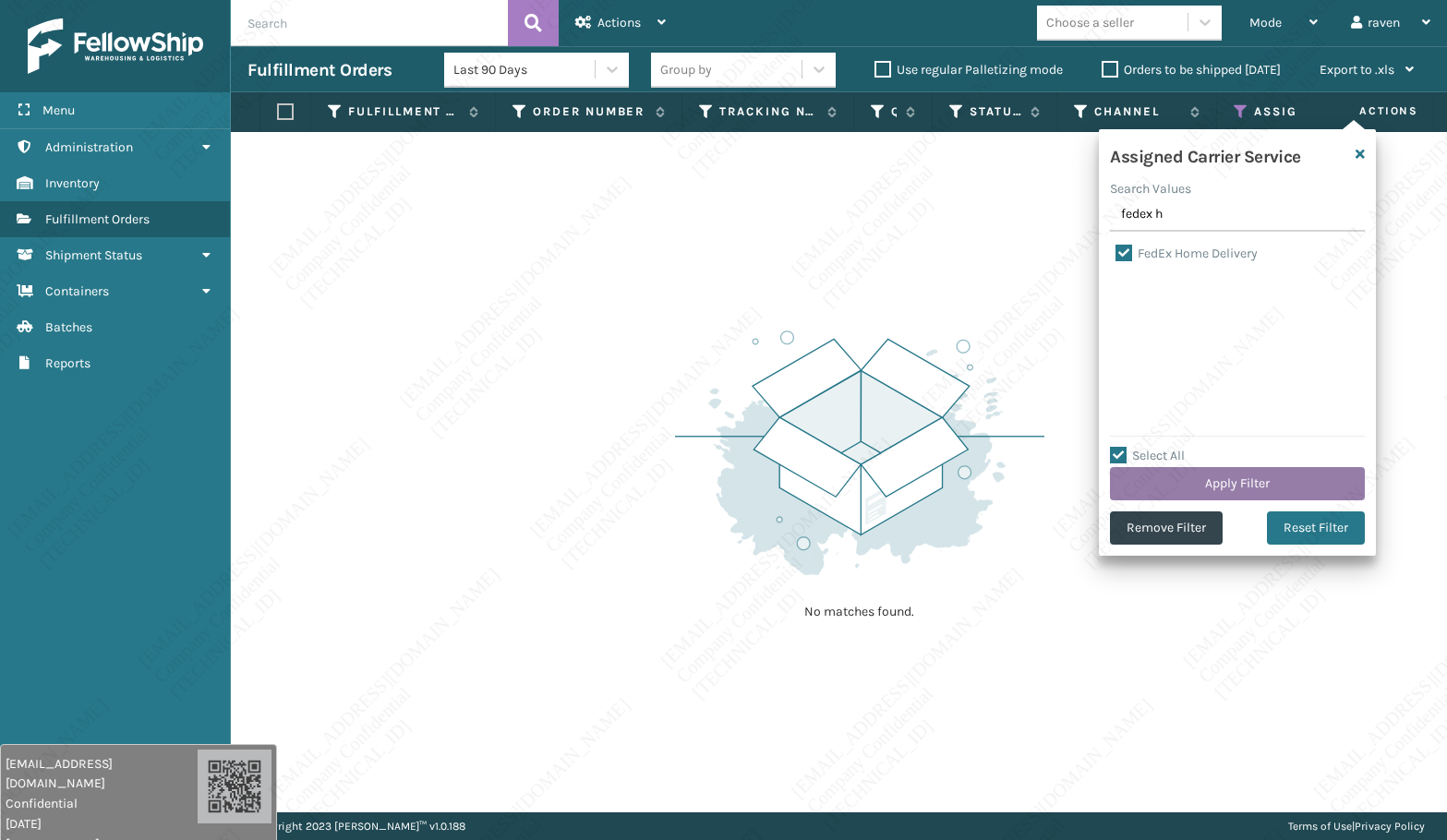
click at [1238, 479] on button "Apply Filter" at bounding box center [1237, 484] width 255 height 33
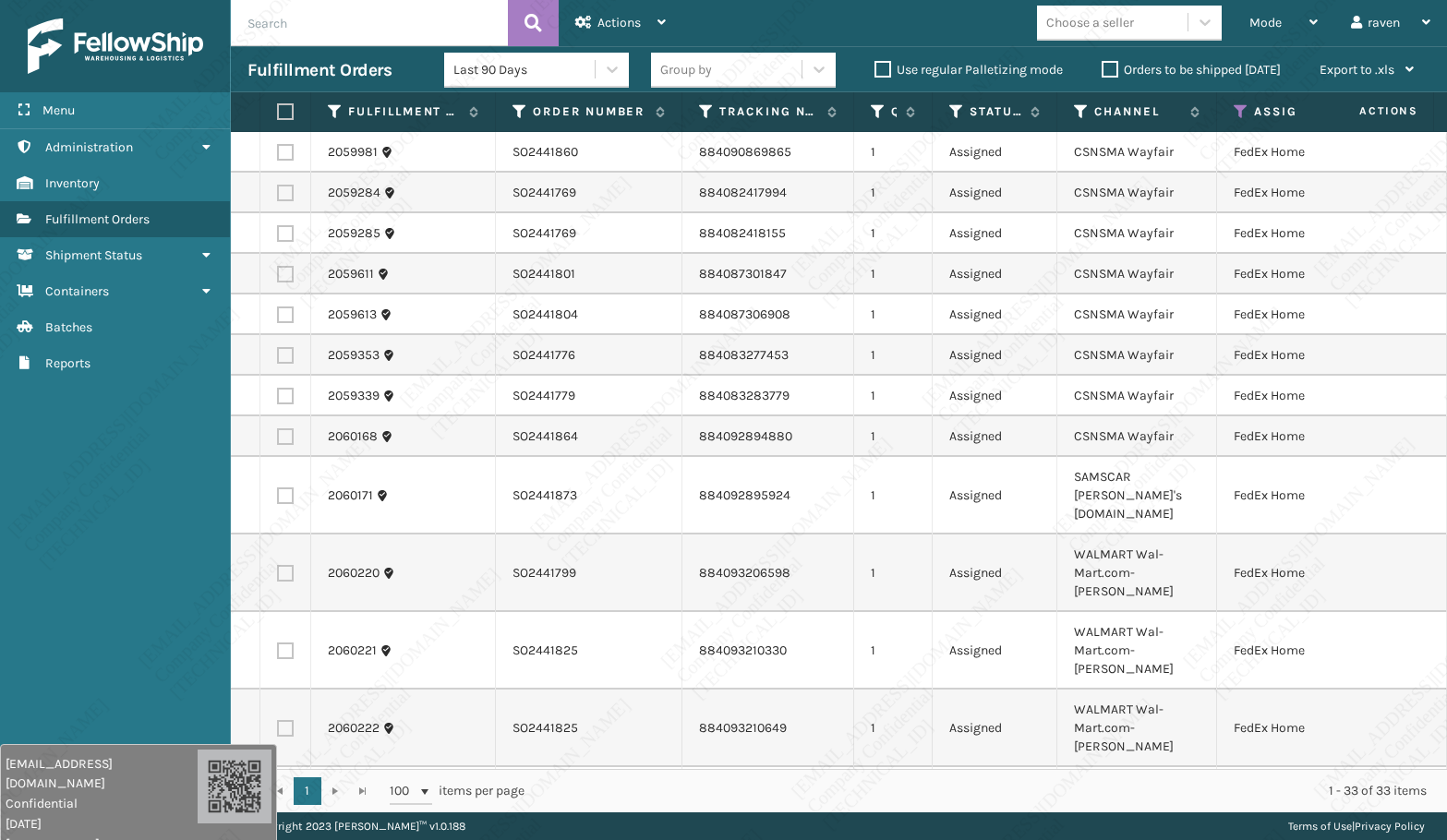
click at [288, 111] on label at bounding box center [283, 112] width 11 height 17
click at [278, 111] on input "checkbox" at bounding box center [277, 112] width 1 height 12
checkbox input "true"
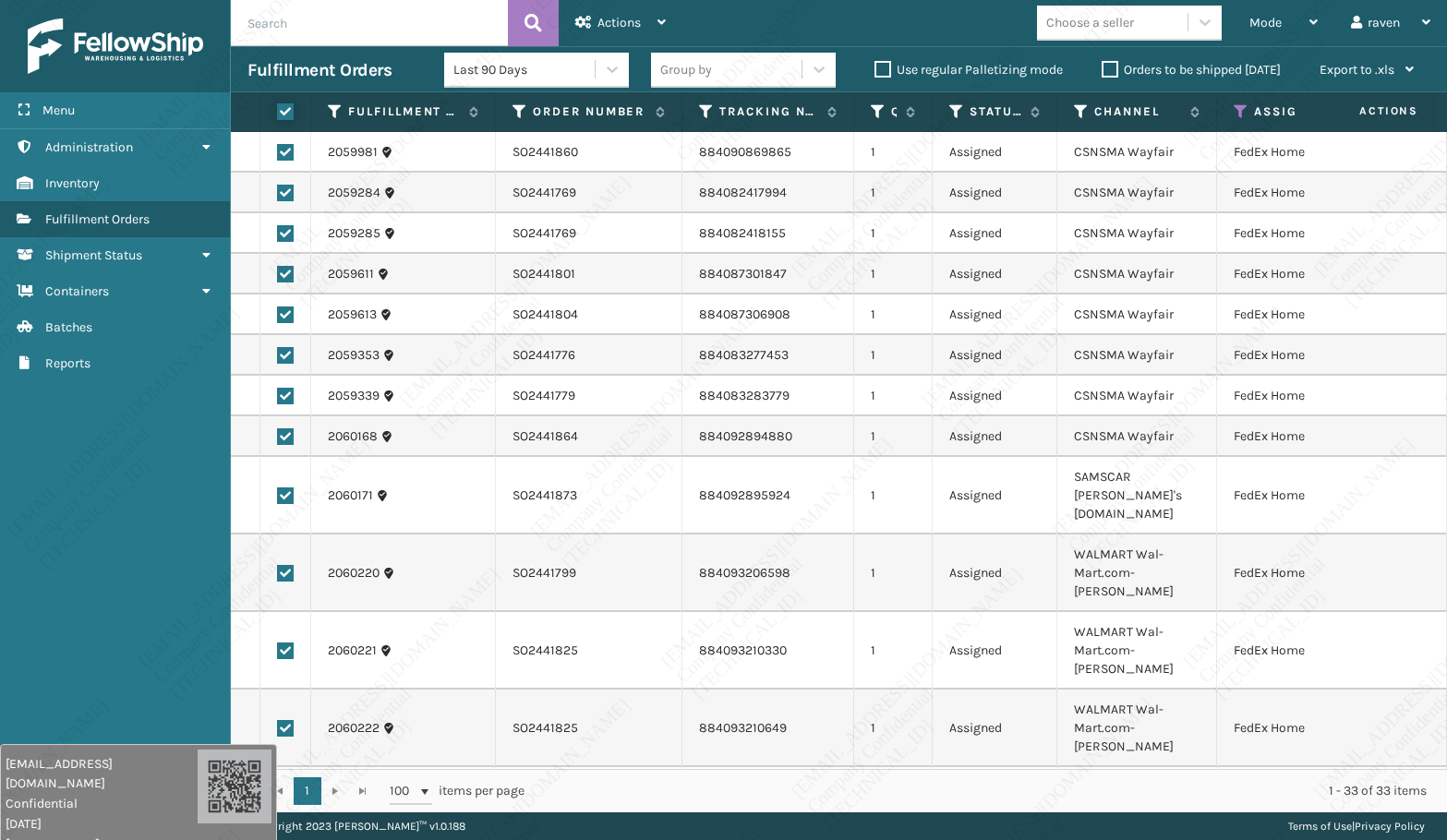
checkbox input "true"
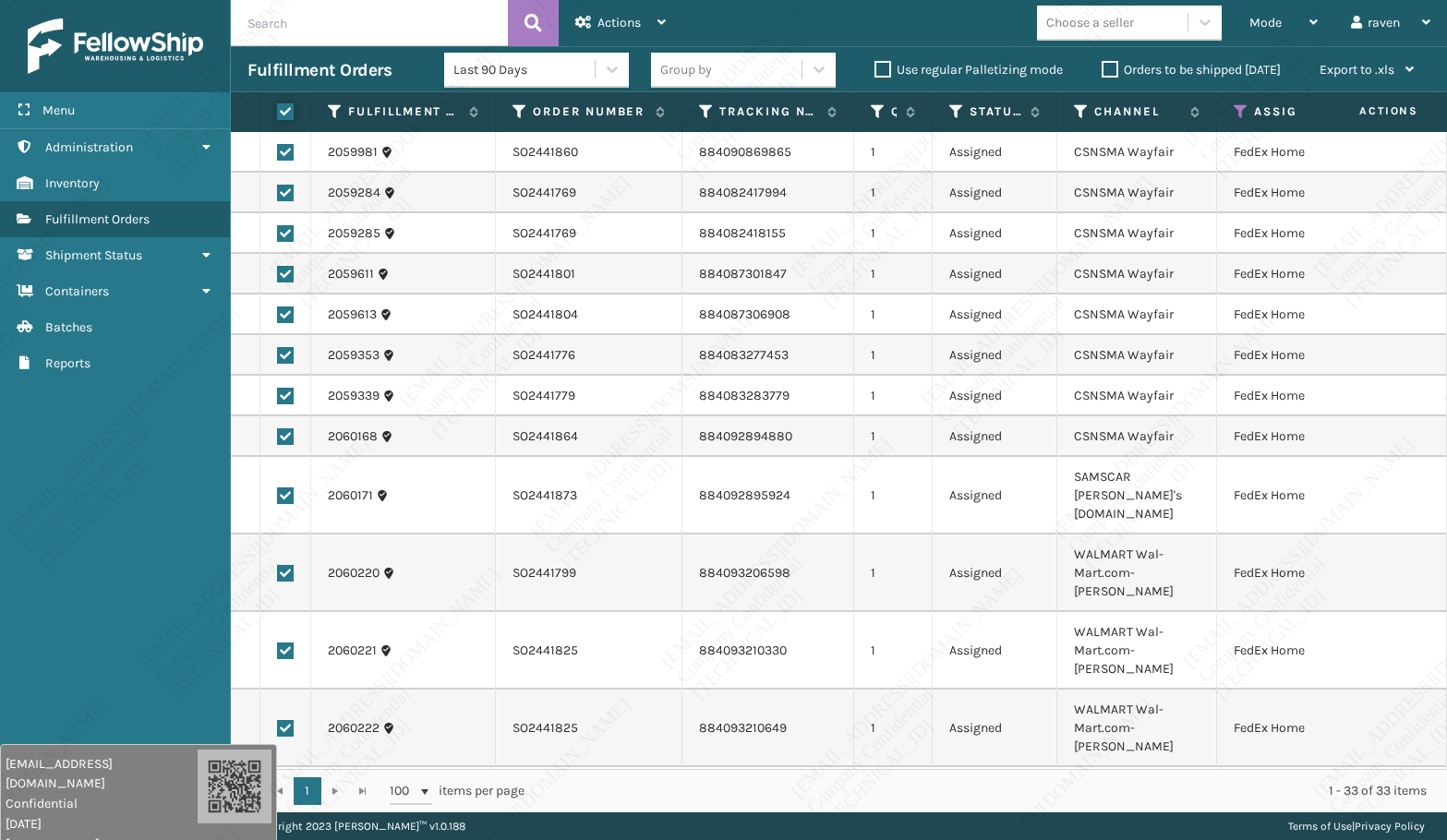
checkbox input "true"
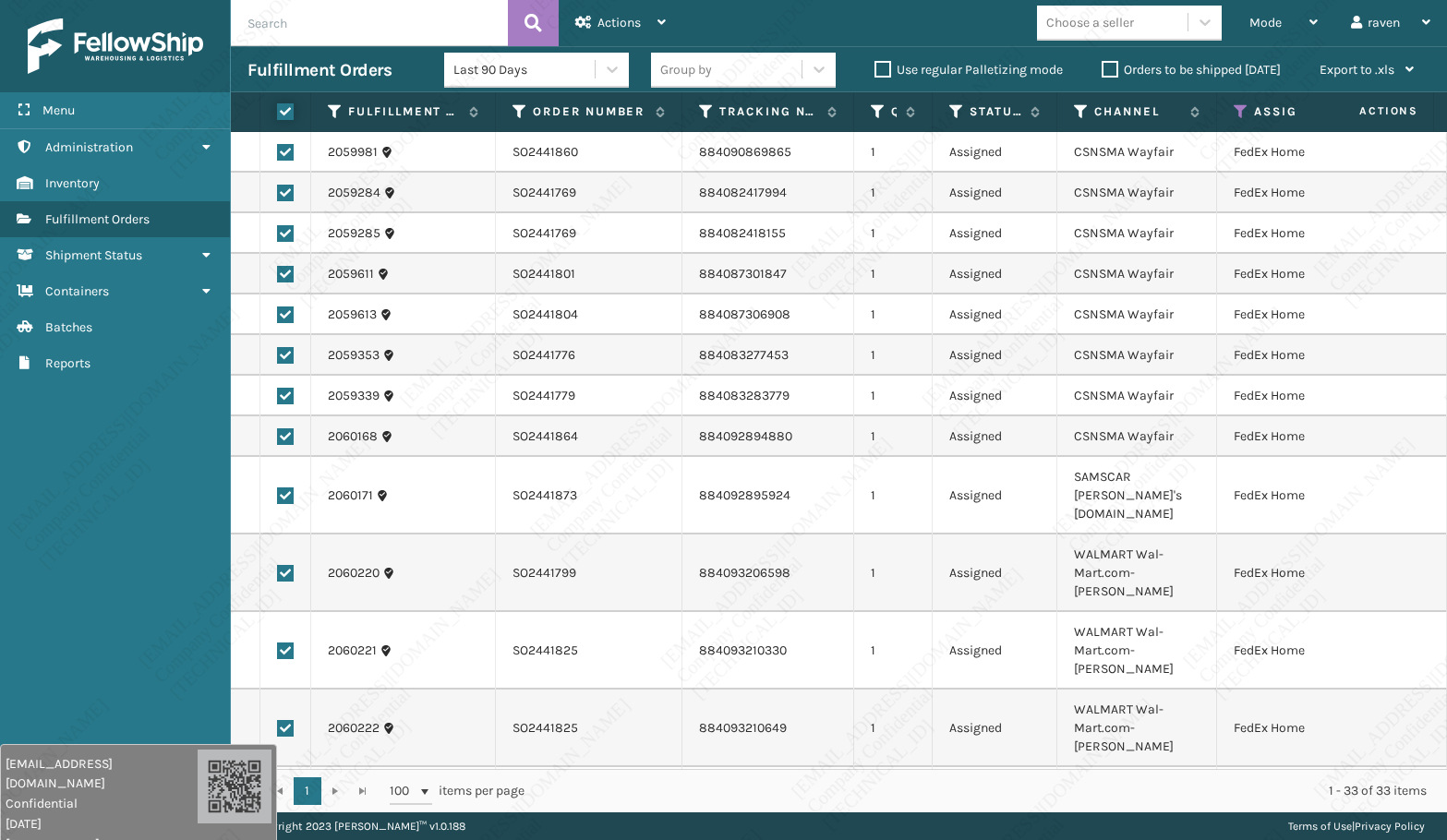
checkbox input "true"
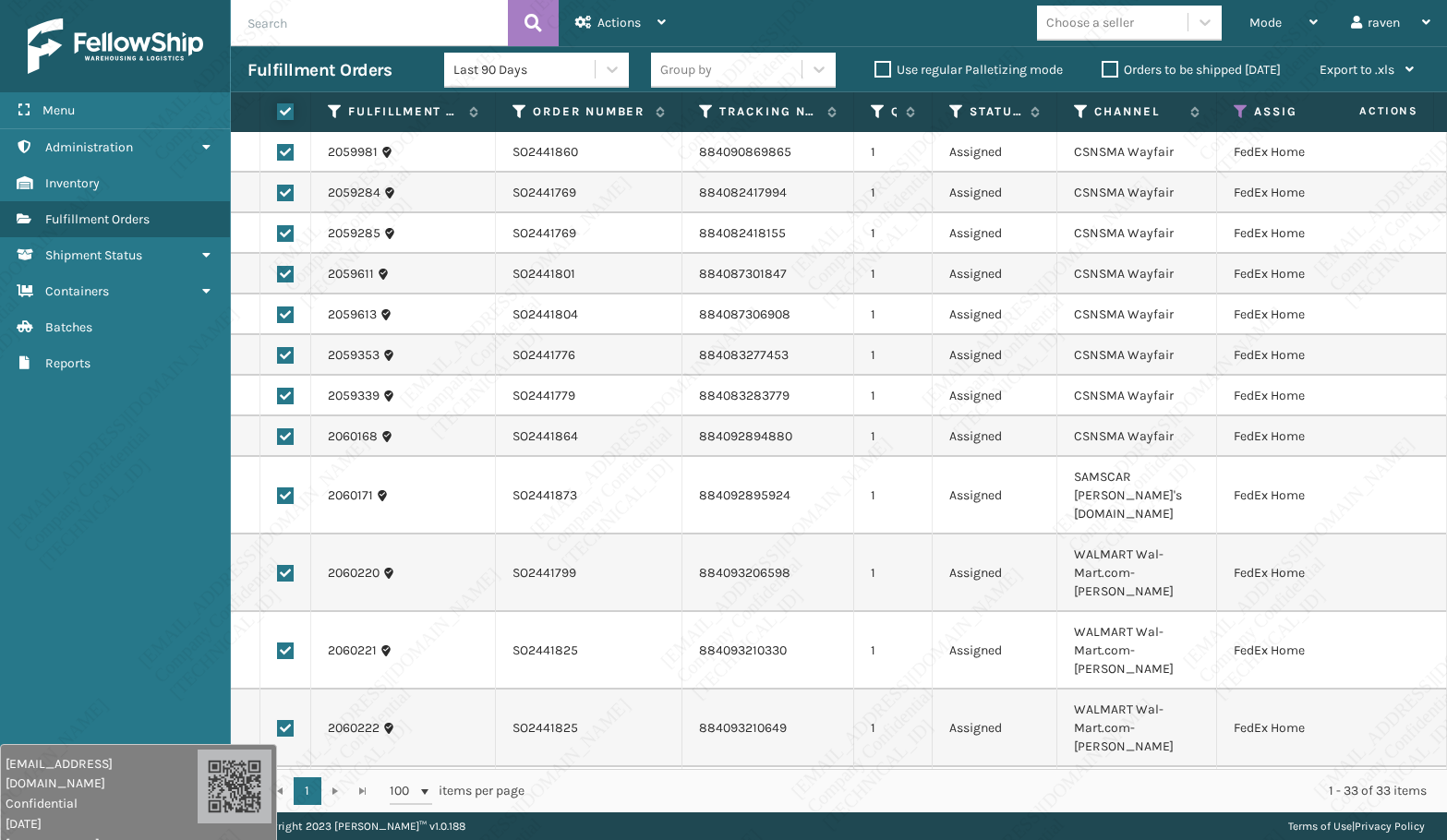
checkbox input "true"
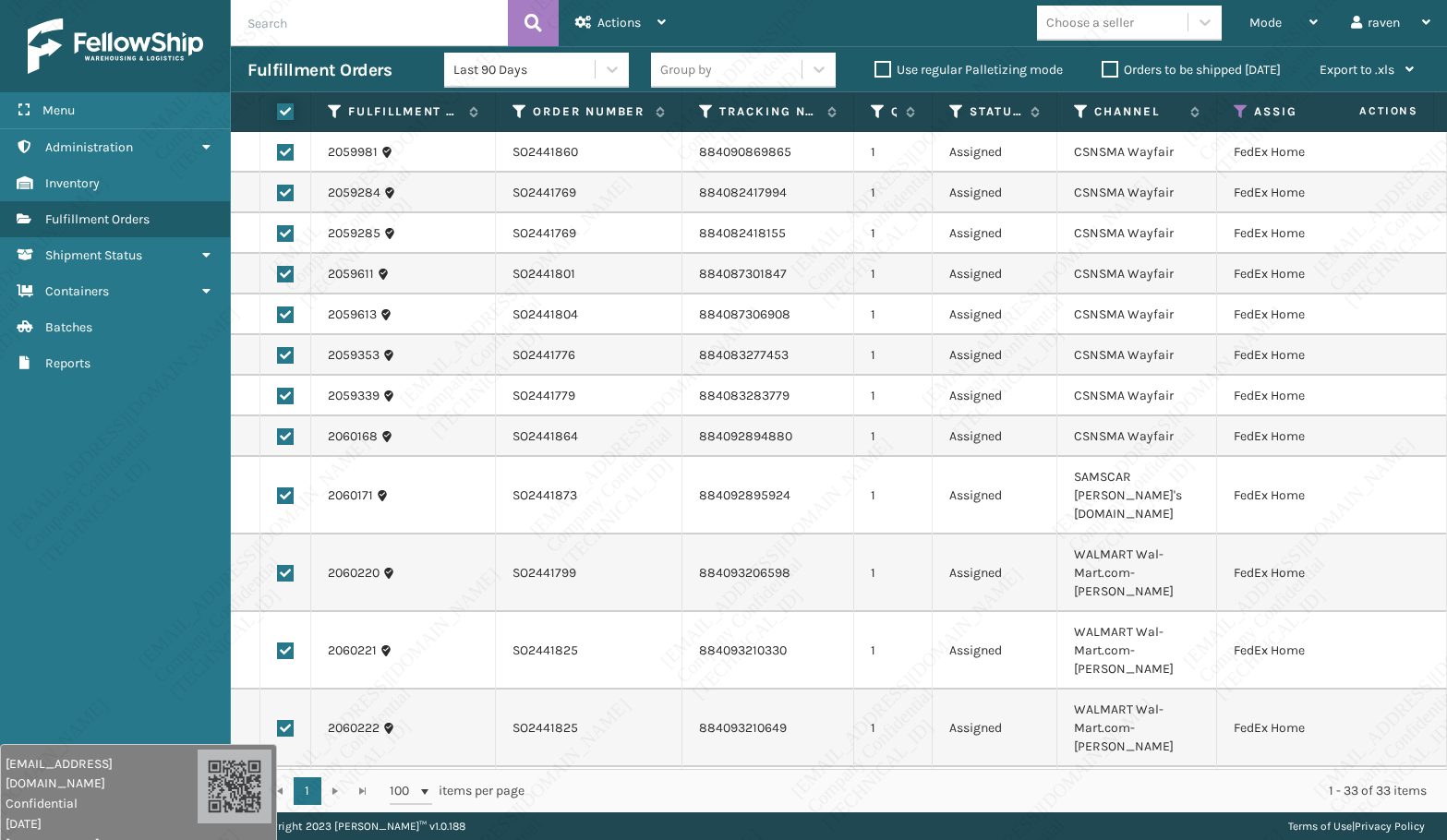
checkbox input "true"
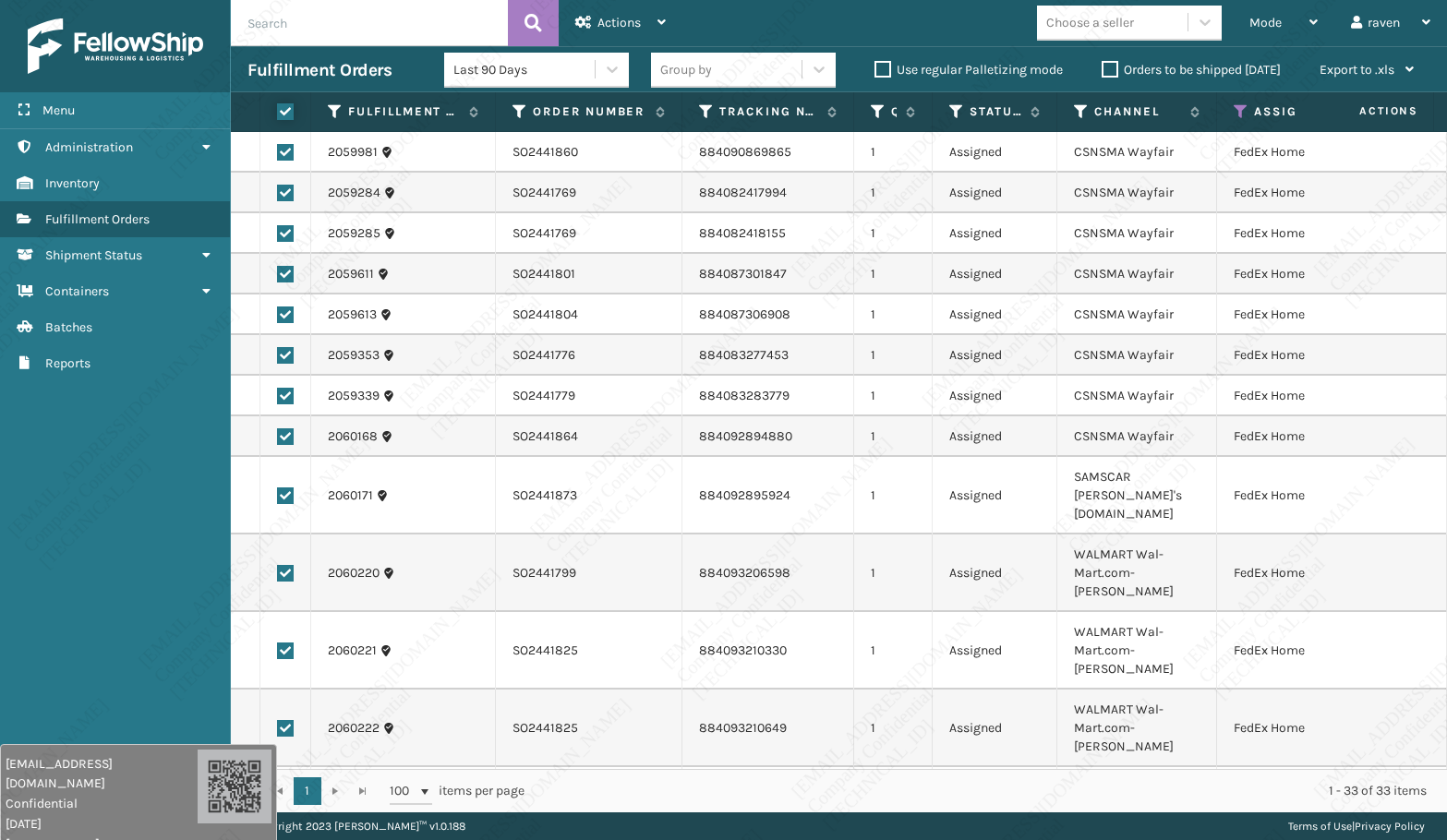
checkbox input "true"
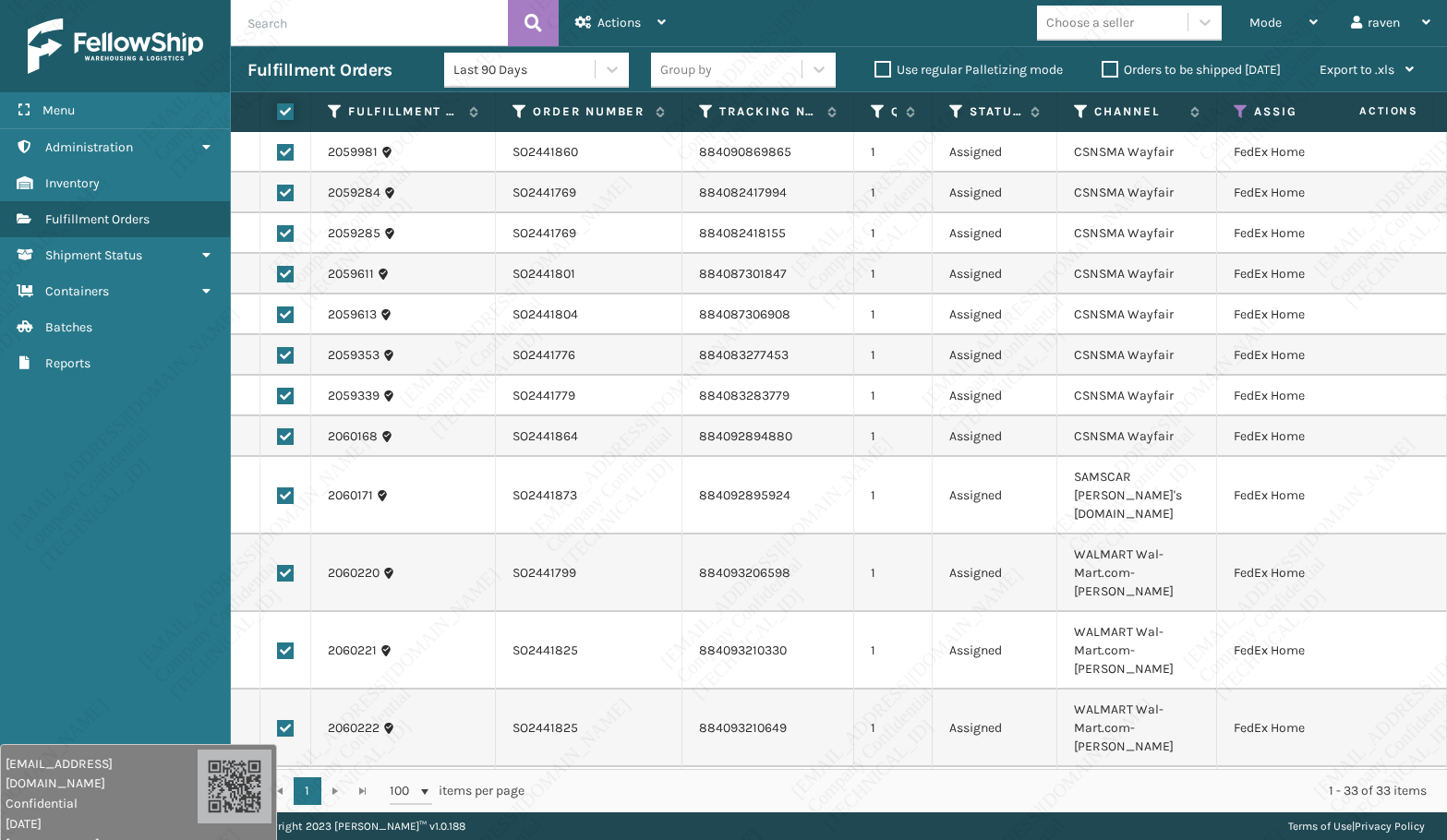
checkbox input "true"
click at [626, 23] on span "Actions" at bounding box center [619, 22] width 44 height 16
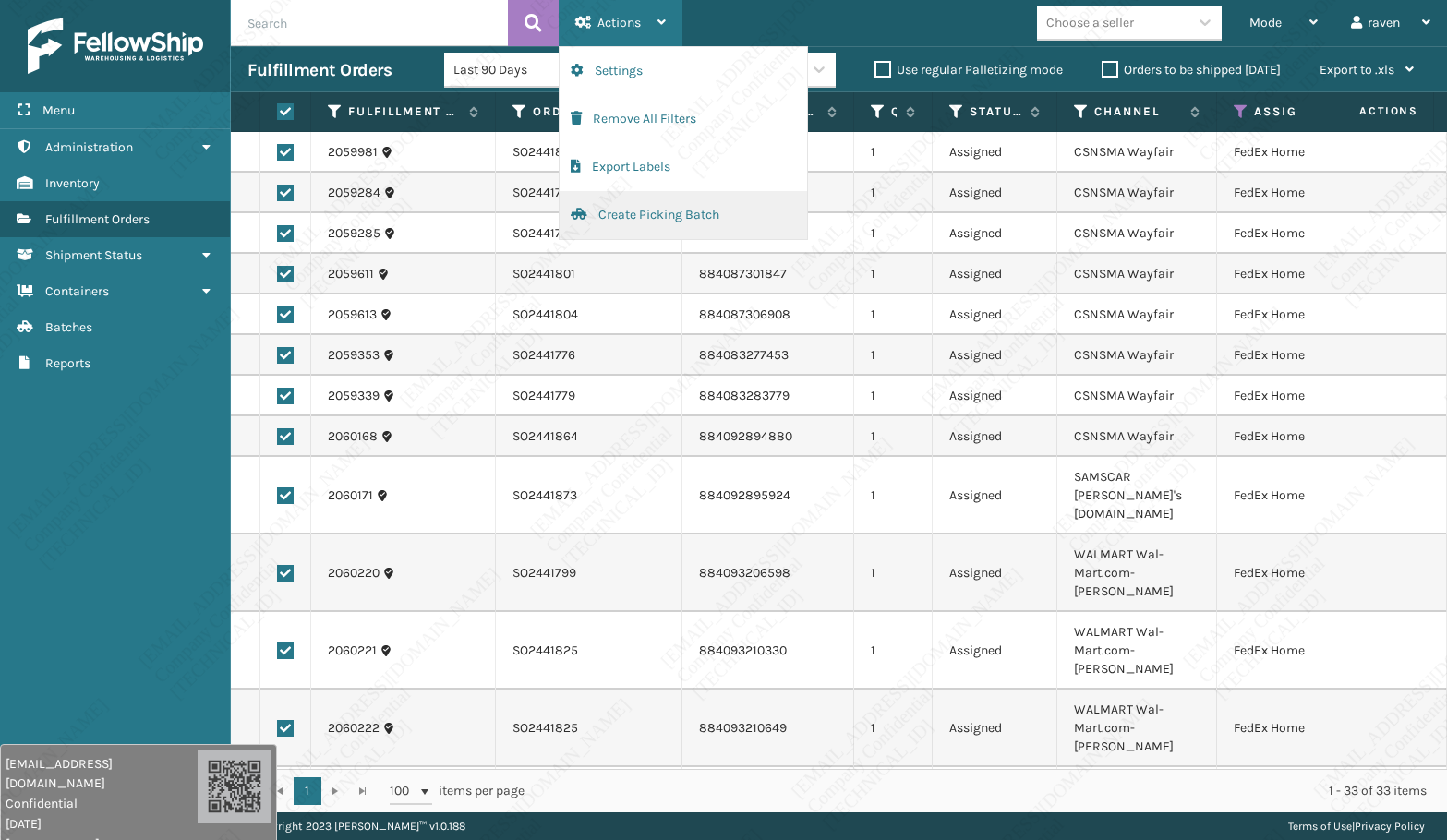
click at [631, 212] on button "Create Picking Batch" at bounding box center [683, 215] width 248 height 48
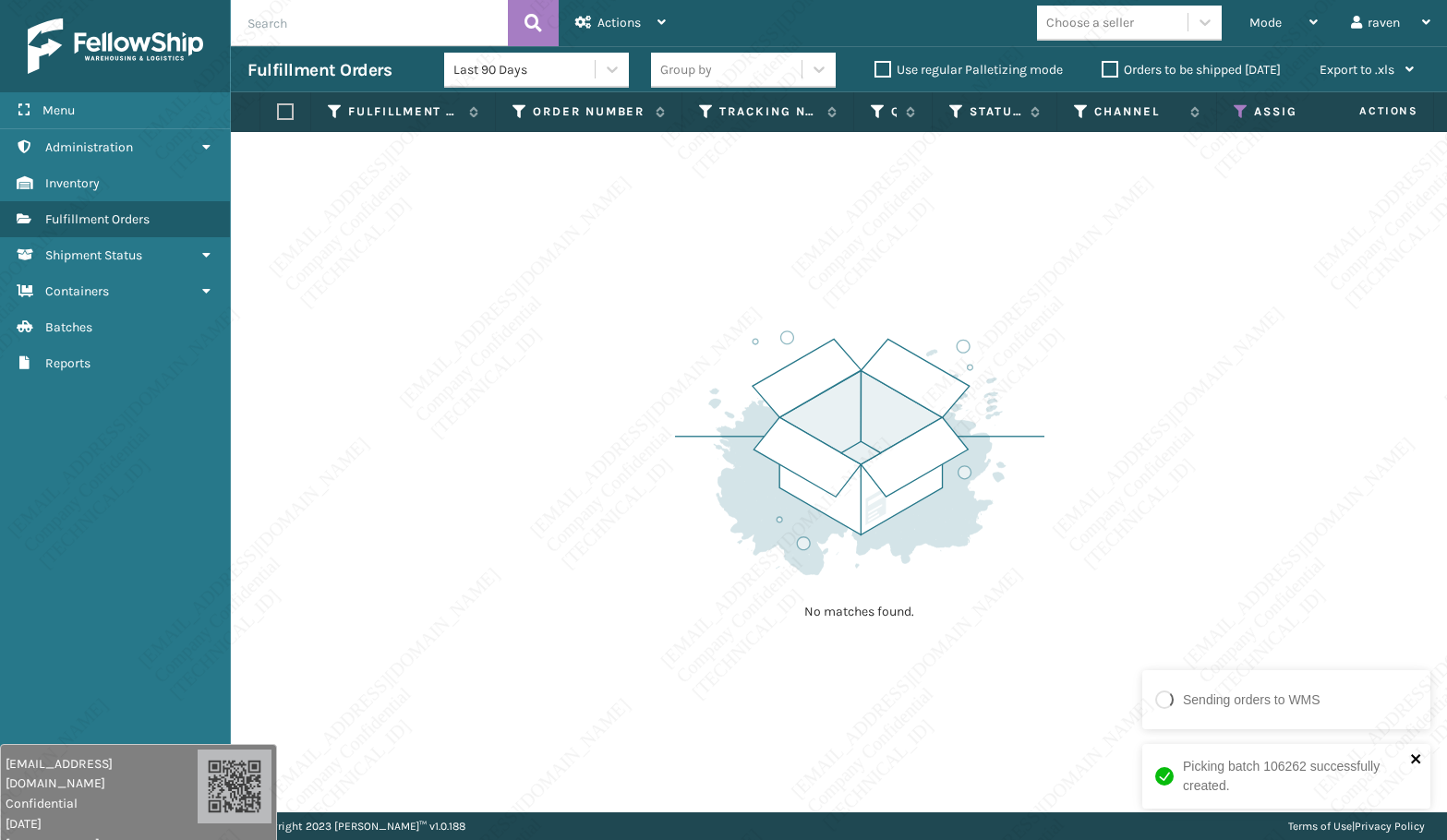
click at [1415, 755] on icon "close" at bounding box center [1416, 758] width 13 height 15
click at [593, 322] on div "No matches found." at bounding box center [839, 472] width 1216 height 681
click at [1236, 107] on icon at bounding box center [1241, 112] width 15 height 17
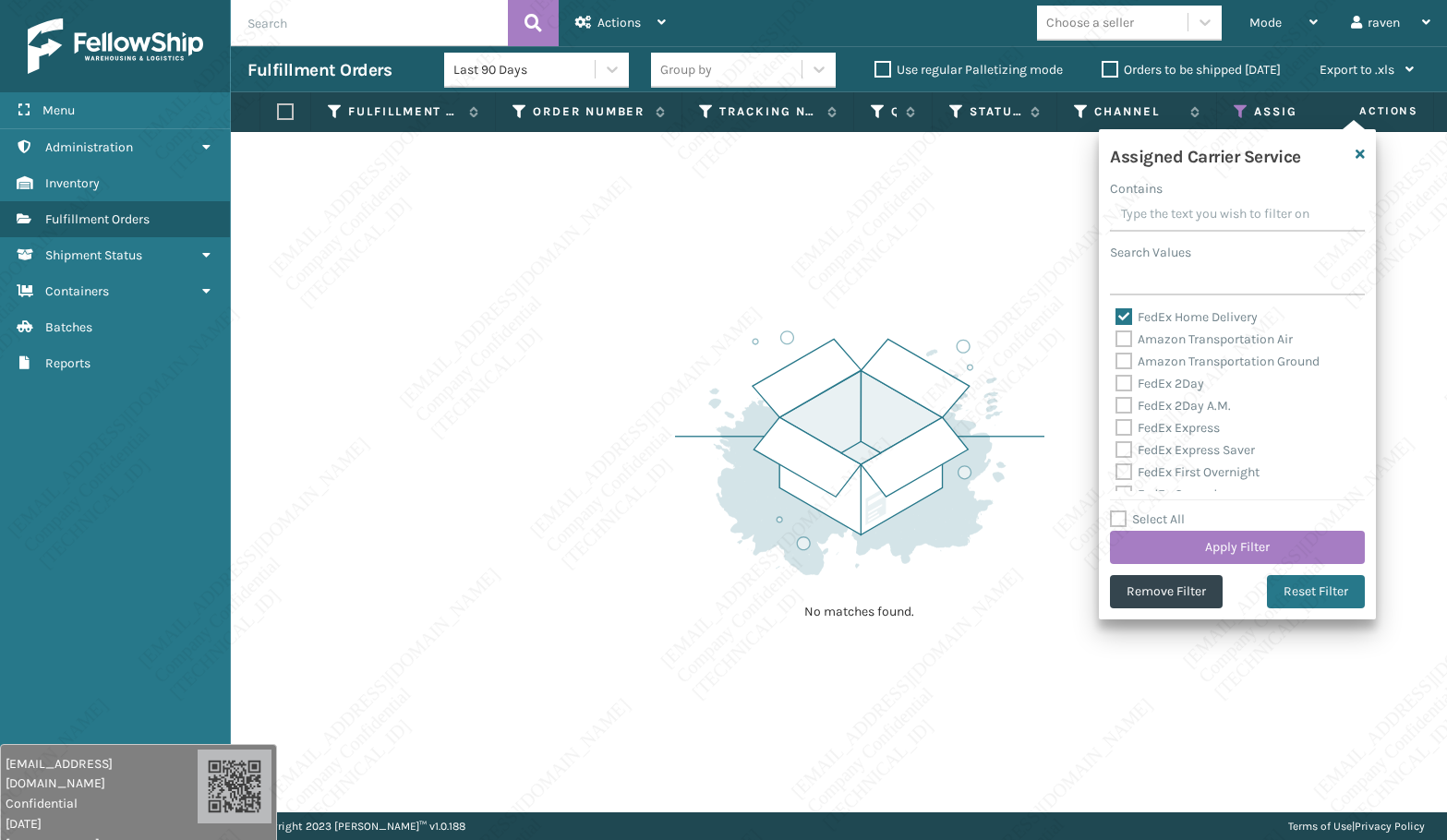
click at [1142, 314] on label "FedEx Home Delivery" at bounding box center [1186, 317] width 142 height 16
click at [1117, 314] on input "FedEx Home Delivery" at bounding box center [1116, 312] width 1 height 12
checkbox input "false"
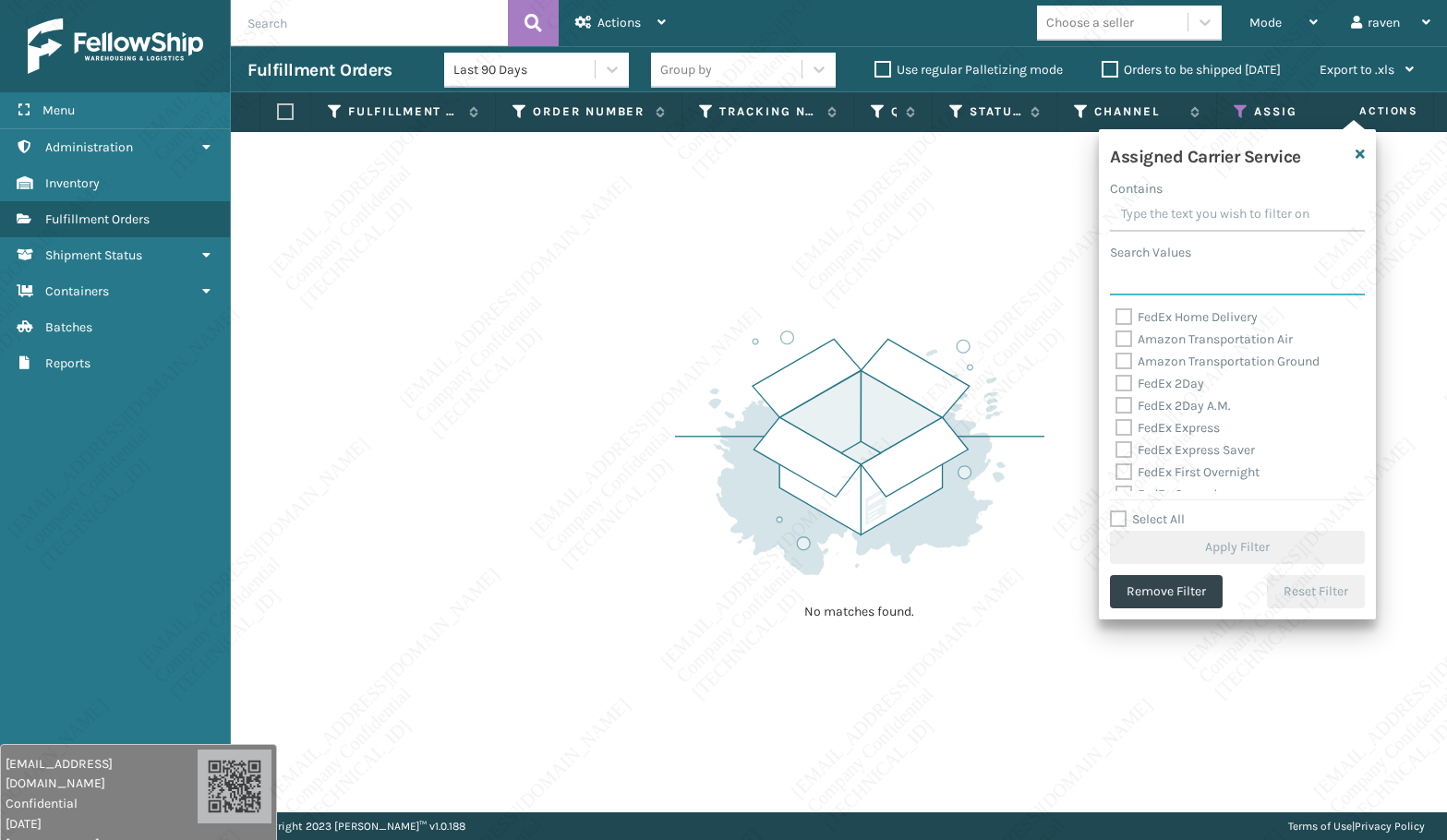
click at [1159, 279] on input "Search Values" at bounding box center [1237, 279] width 255 height 33
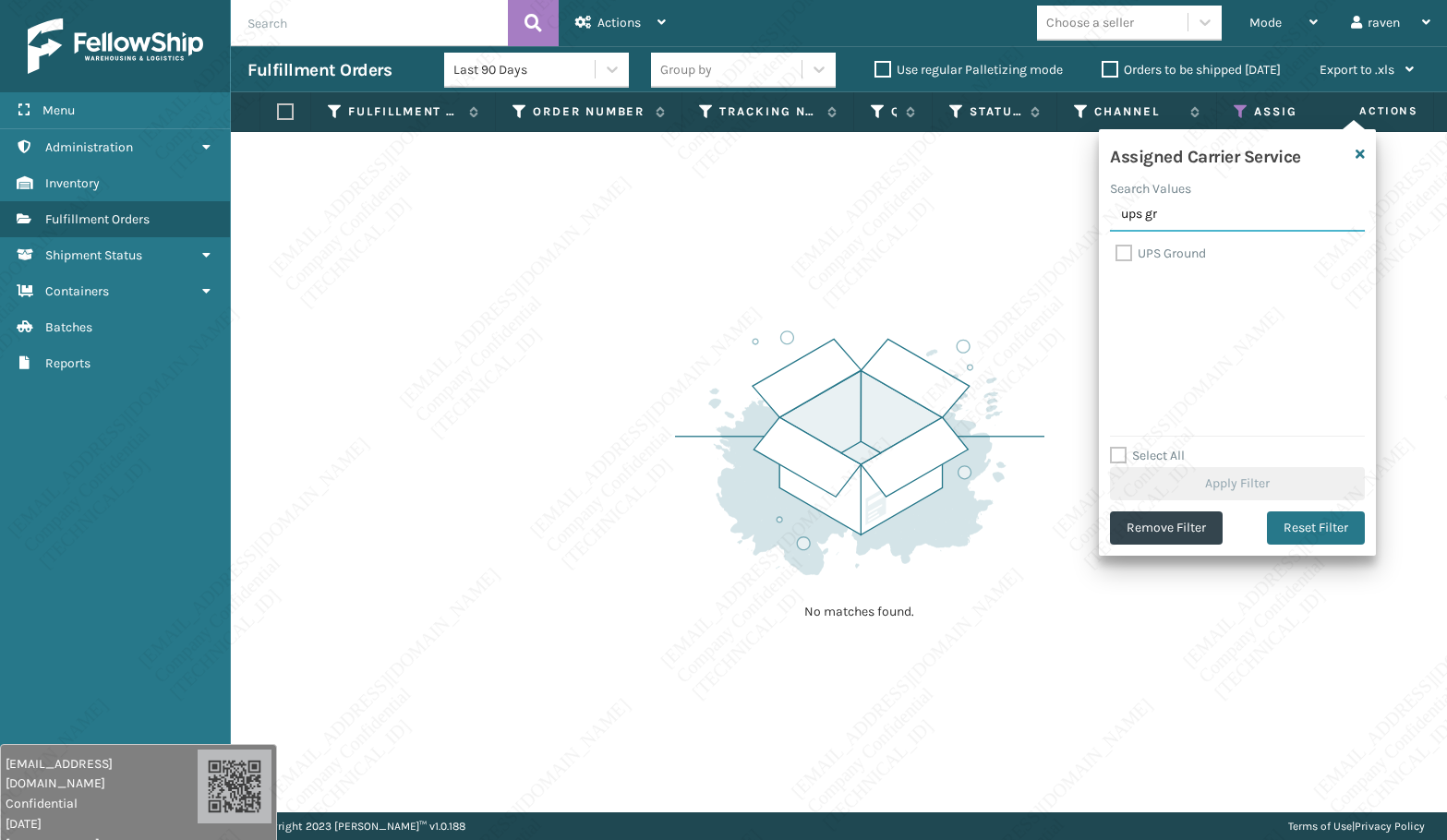
type input "ups gr"
click at [1170, 255] on label "UPS Ground" at bounding box center [1161, 253] width 91 height 16
click at [1117, 255] on input "UPS Ground" at bounding box center [1116, 248] width 1 height 12
checkbox input "true"
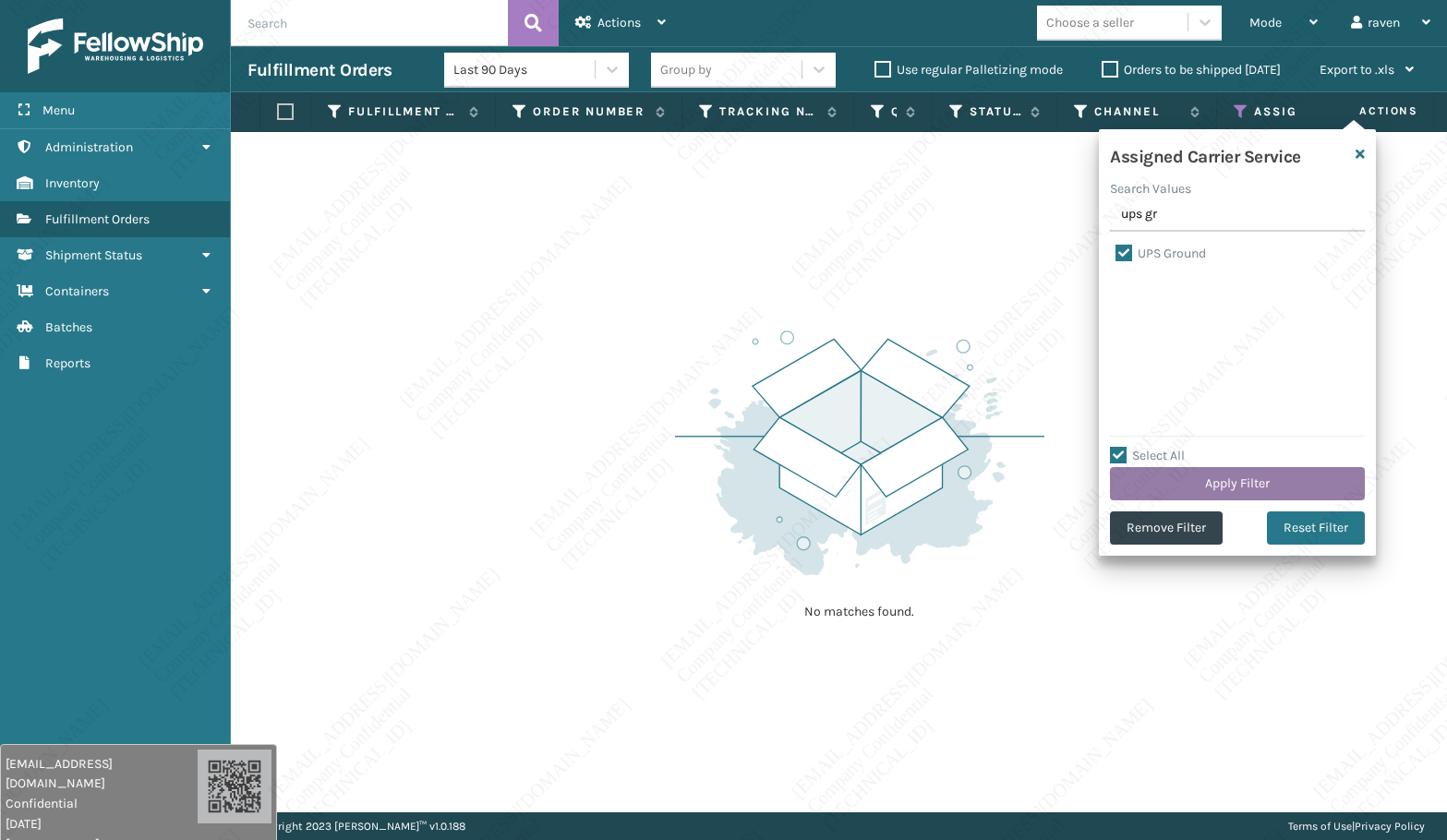
click at [1225, 473] on button "Apply Filter" at bounding box center [1237, 484] width 255 height 33
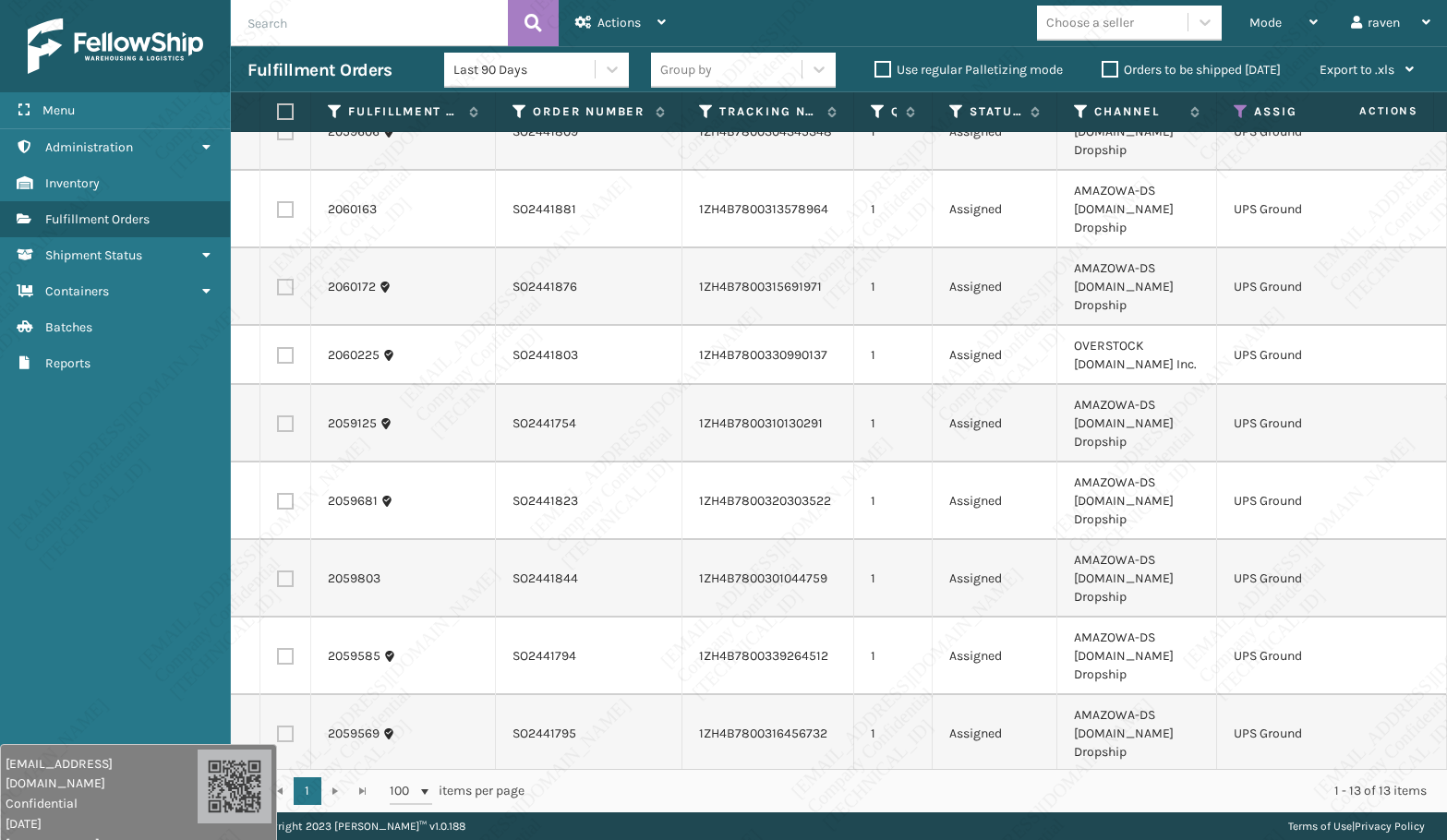
scroll to position [366, 0]
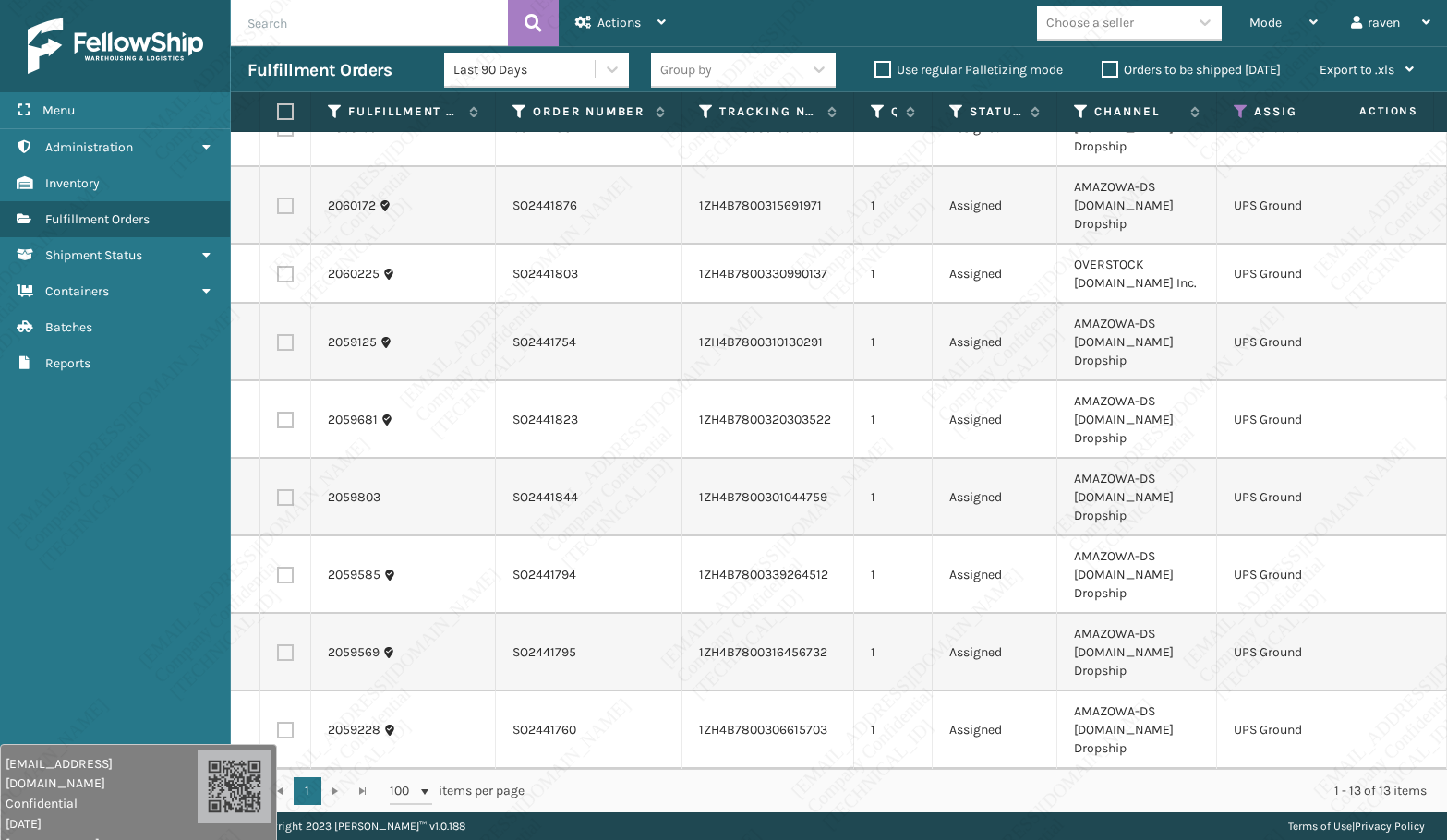
click at [288, 111] on label at bounding box center [283, 112] width 11 height 17
click at [278, 111] on input "checkbox" at bounding box center [277, 112] width 1 height 12
checkbox input "true"
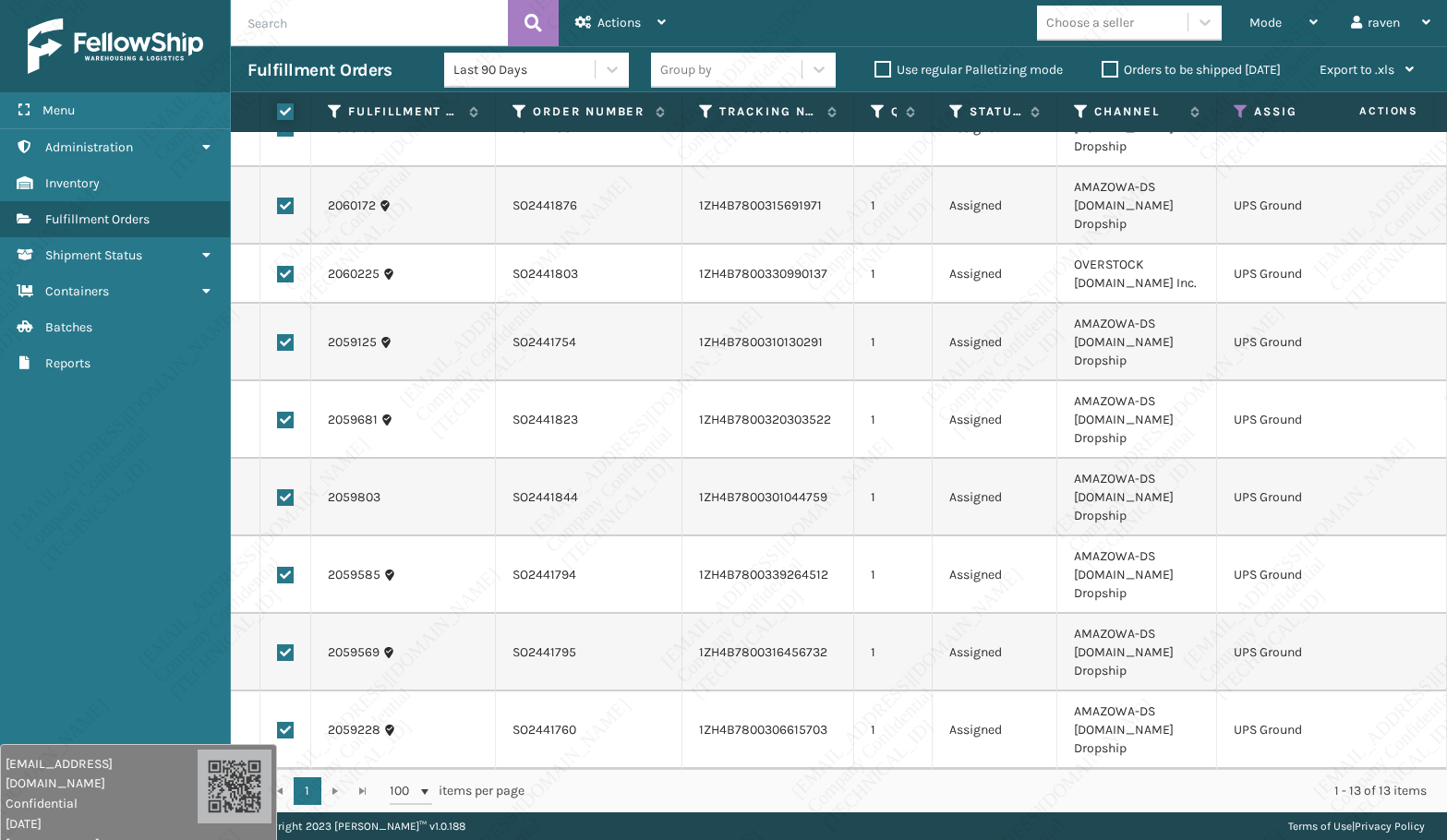
checkbox input "true"
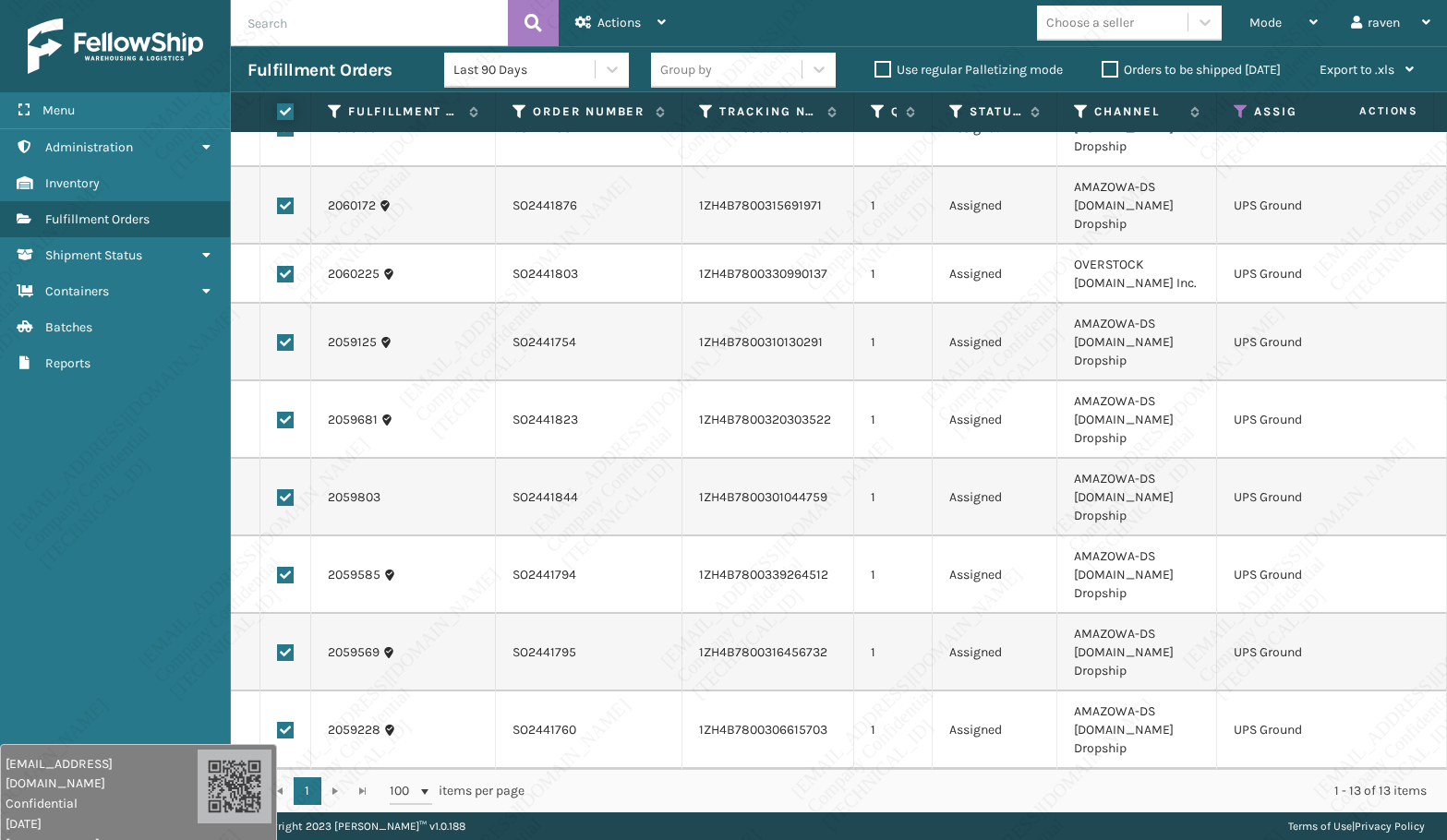
checkbox input "true"
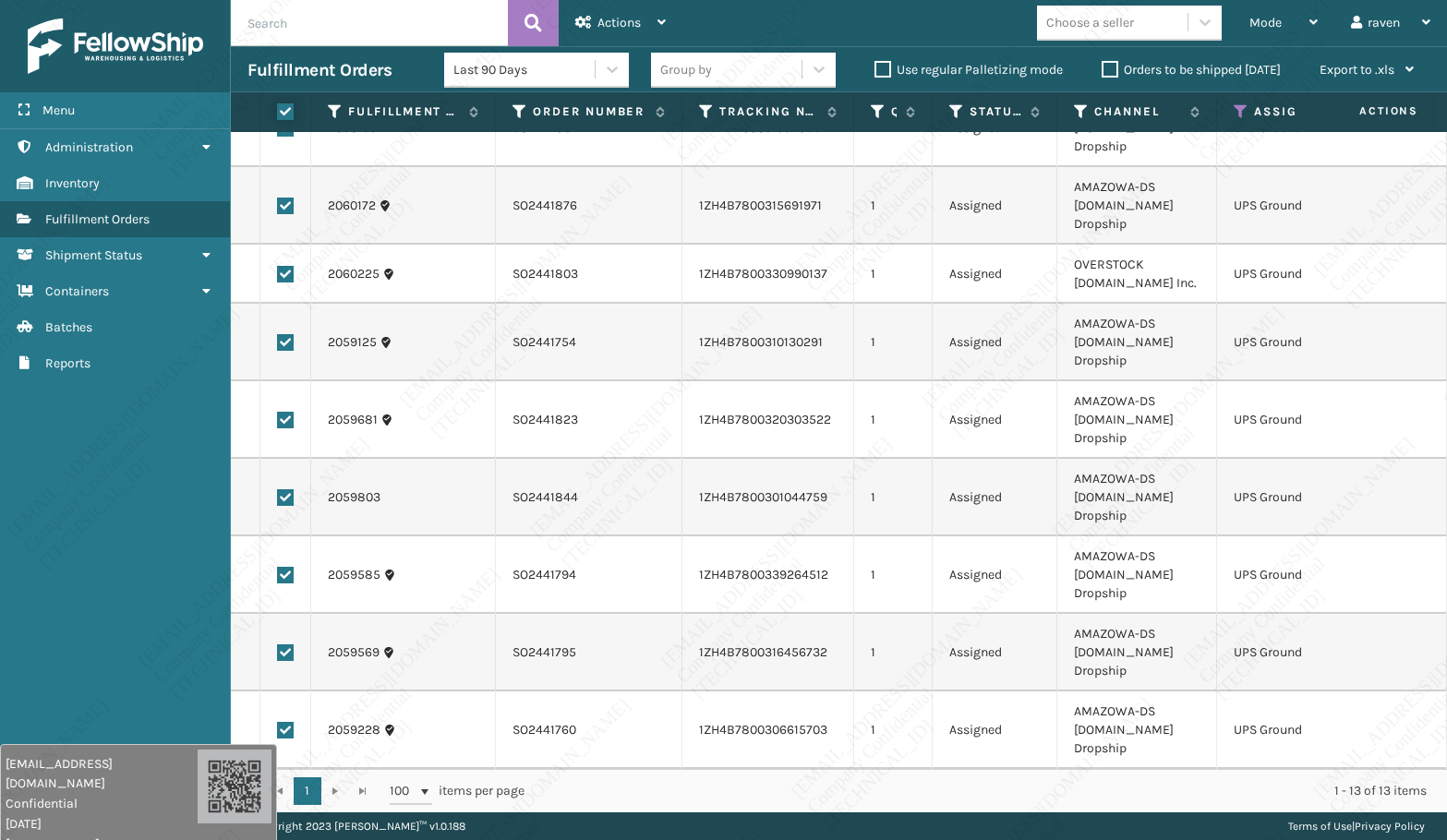
checkbox input "true"
click at [609, 20] on span "Actions" at bounding box center [619, 22] width 44 height 16
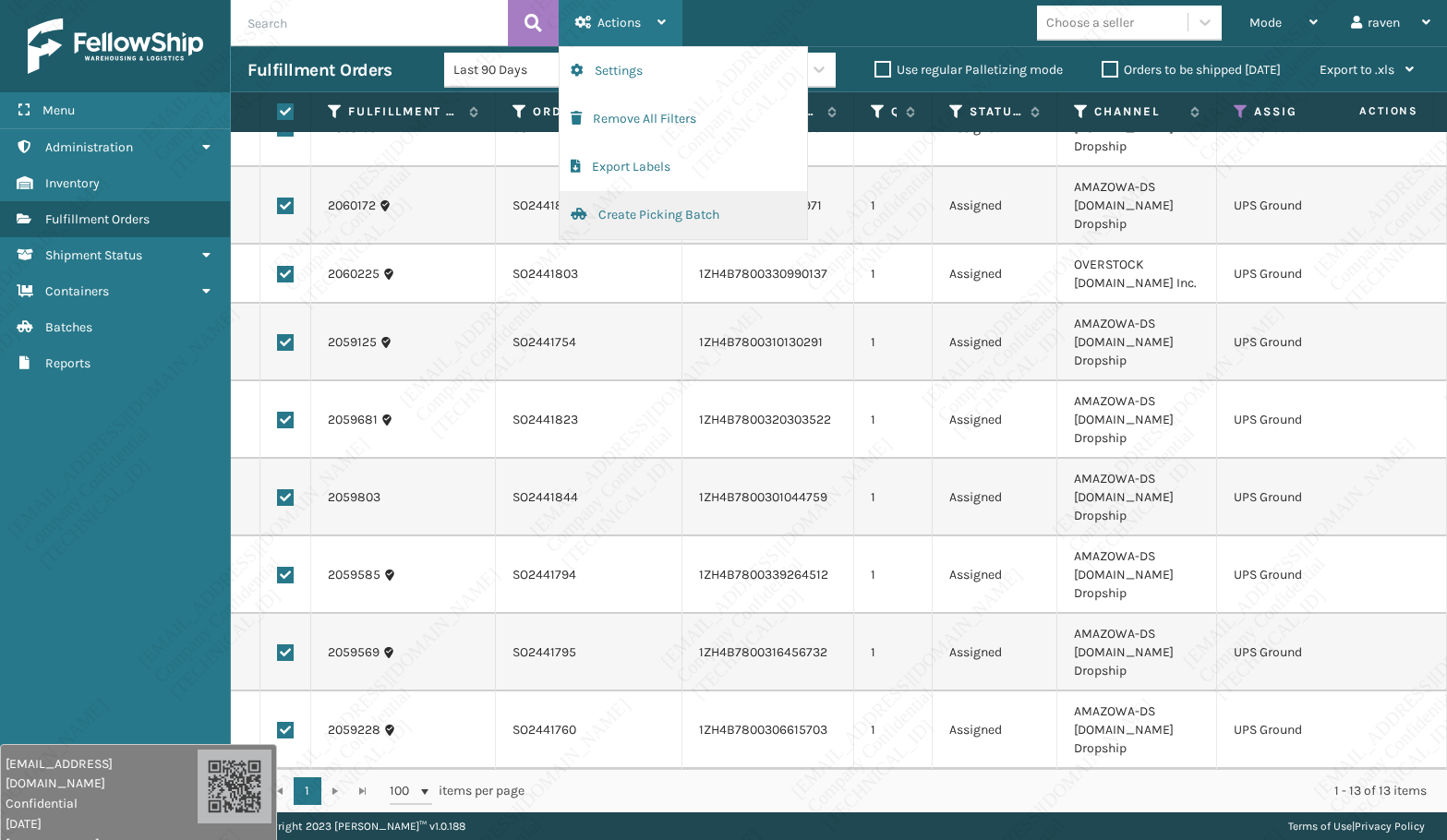
click at [653, 211] on button "Create Picking Batch" at bounding box center [683, 215] width 248 height 48
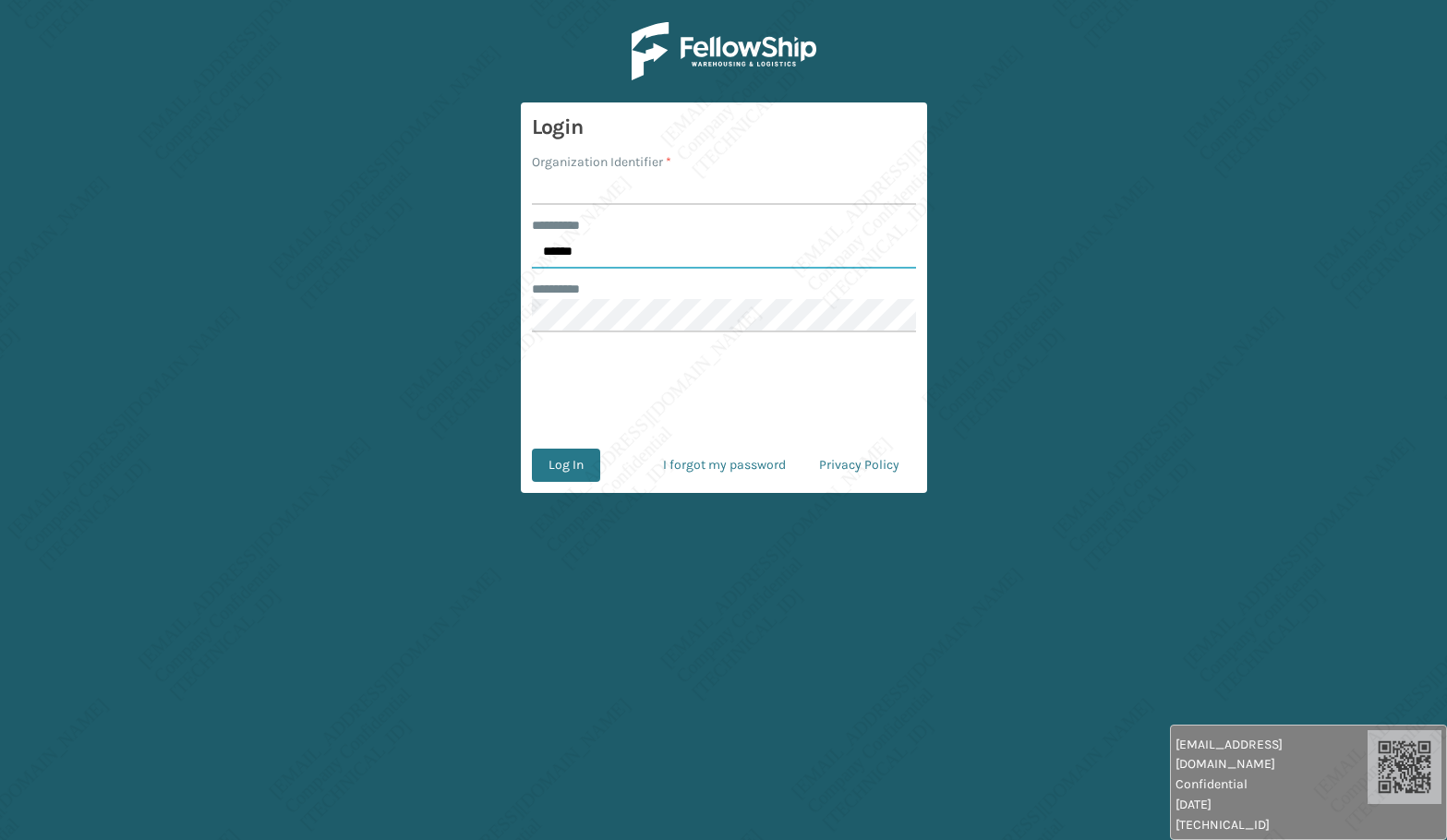
click at [600, 256] on input "******" at bounding box center [724, 252] width 384 height 33
click at [601, 256] on input "******" at bounding box center [724, 252] width 384 height 33
type input "*****"
click at [572, 174] on input "Organization Identifier *" at bounding box center [724, 188] width 384 height 33
type input "[PERSON_NAME]"
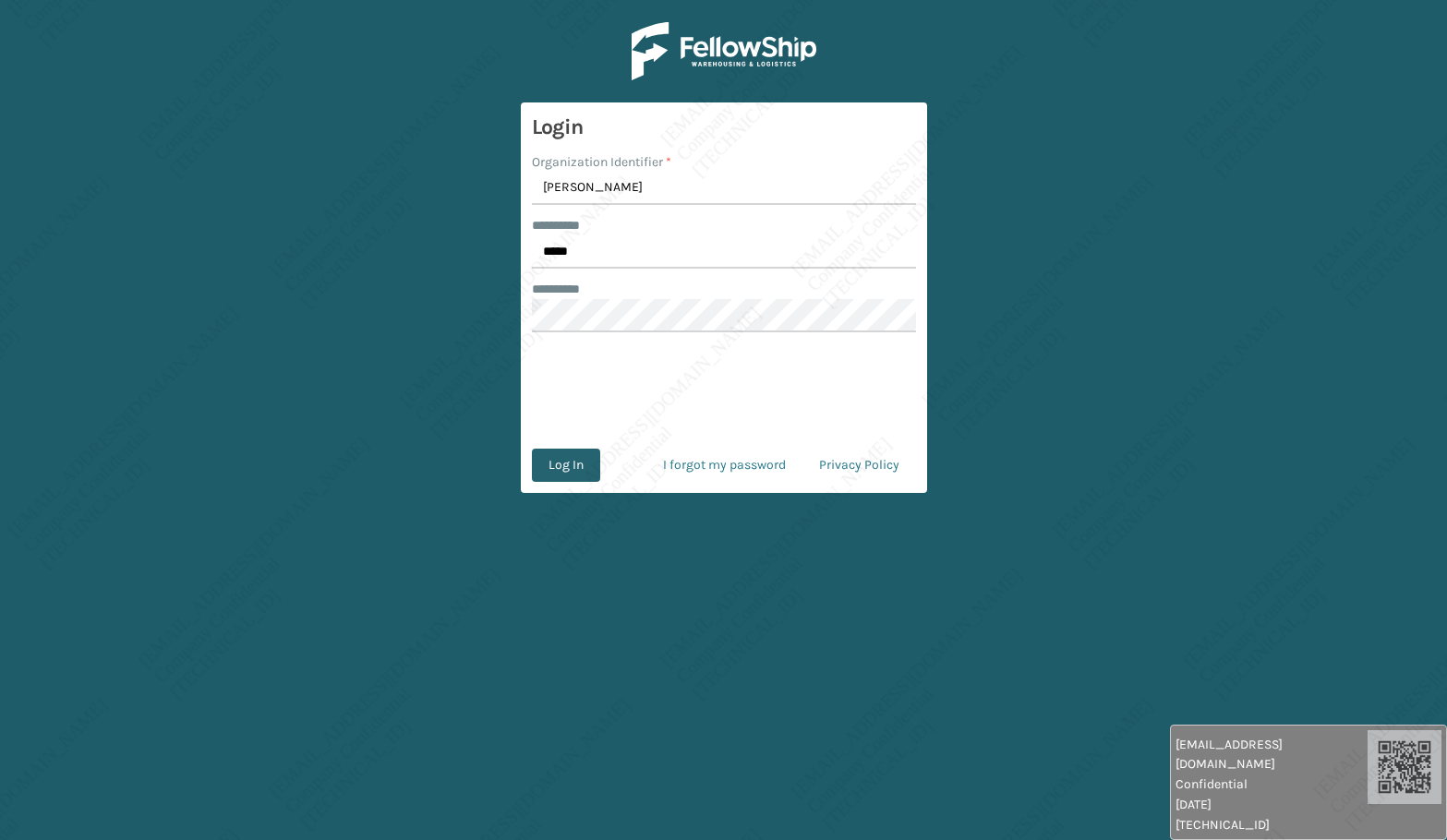
click at [574, 474] on button "Log In" at bounding box center [566, 465] width 69 height 33
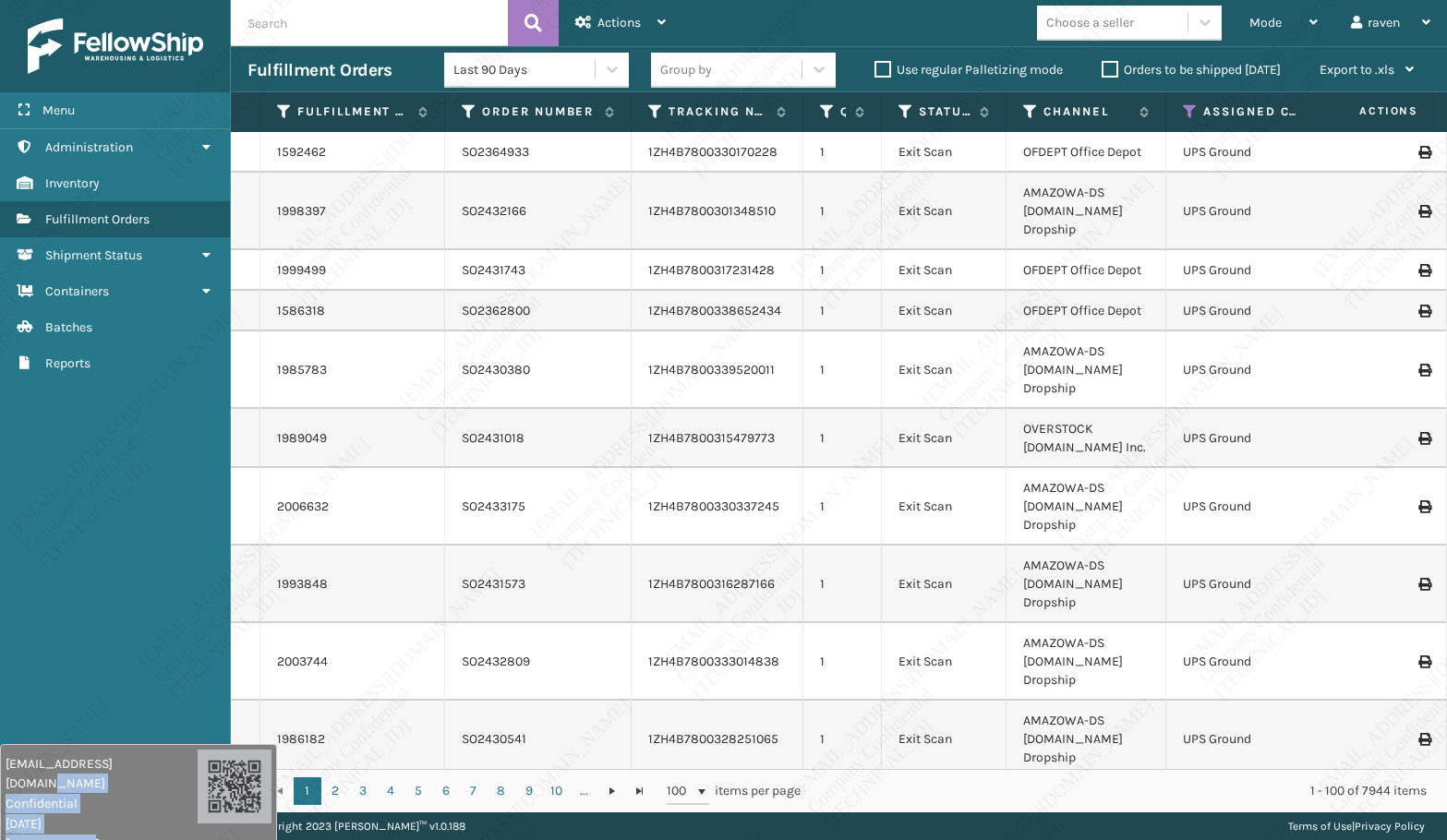
drag, startPoint x: 1300, startPoint y: 770, endPoint x: 141, endPoint y: 828, distance: 1160.5
click at [138, 830] on div "[EMAIL_ADDRESS][DOMAIN_NAME] Confidential [DATE] [TECHNICAL_ID]" at bounding box center [101, 804] width 192 height 100
click at [1254, 18] on span "Mode" at bounding box center [1265, 22] width 32 height 16
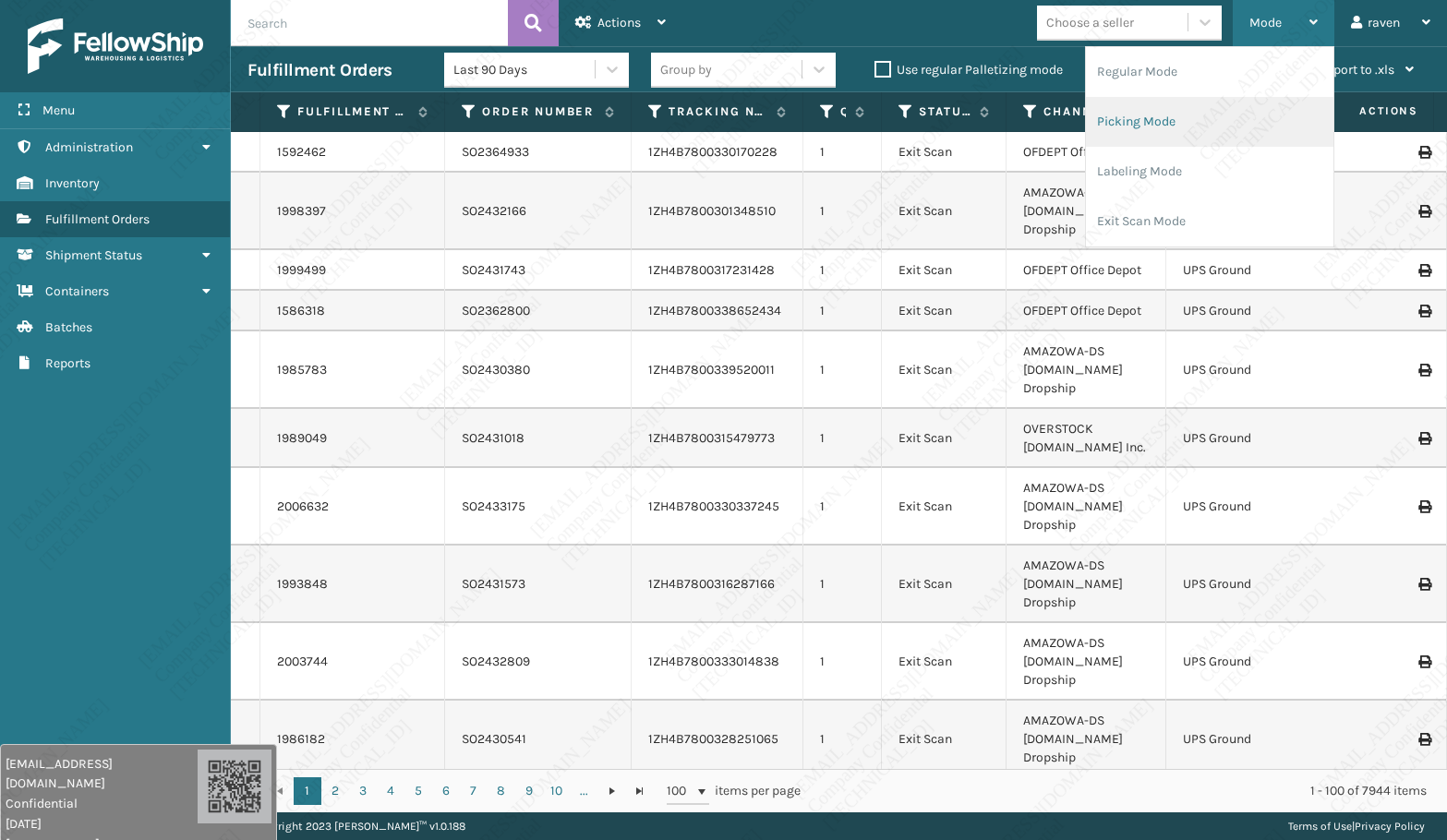
click at [1168, 121] on li "Picking Mode" at bounding box center [1210, 122] width 248 height 50
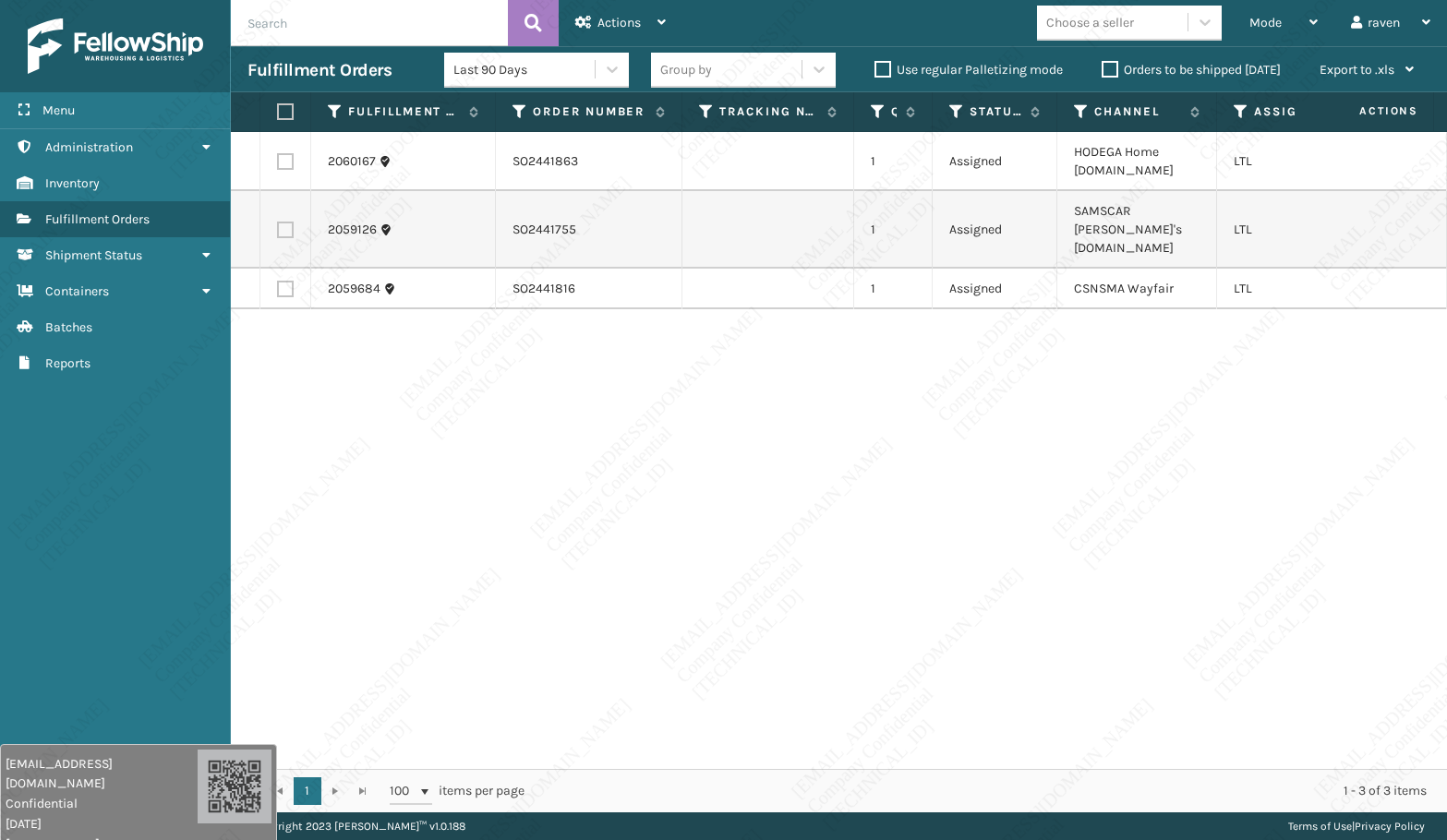
click at [704, 432] on div "2060167 SO2441863 1 Assigned HODEGA Home [DOMAIN_NAME] LTL 2059126 SO2441755 1 …" at bounding box center [839, 450] width 1216 height 637
